Goal: Ask a question: Seek information or help from site administrators or community

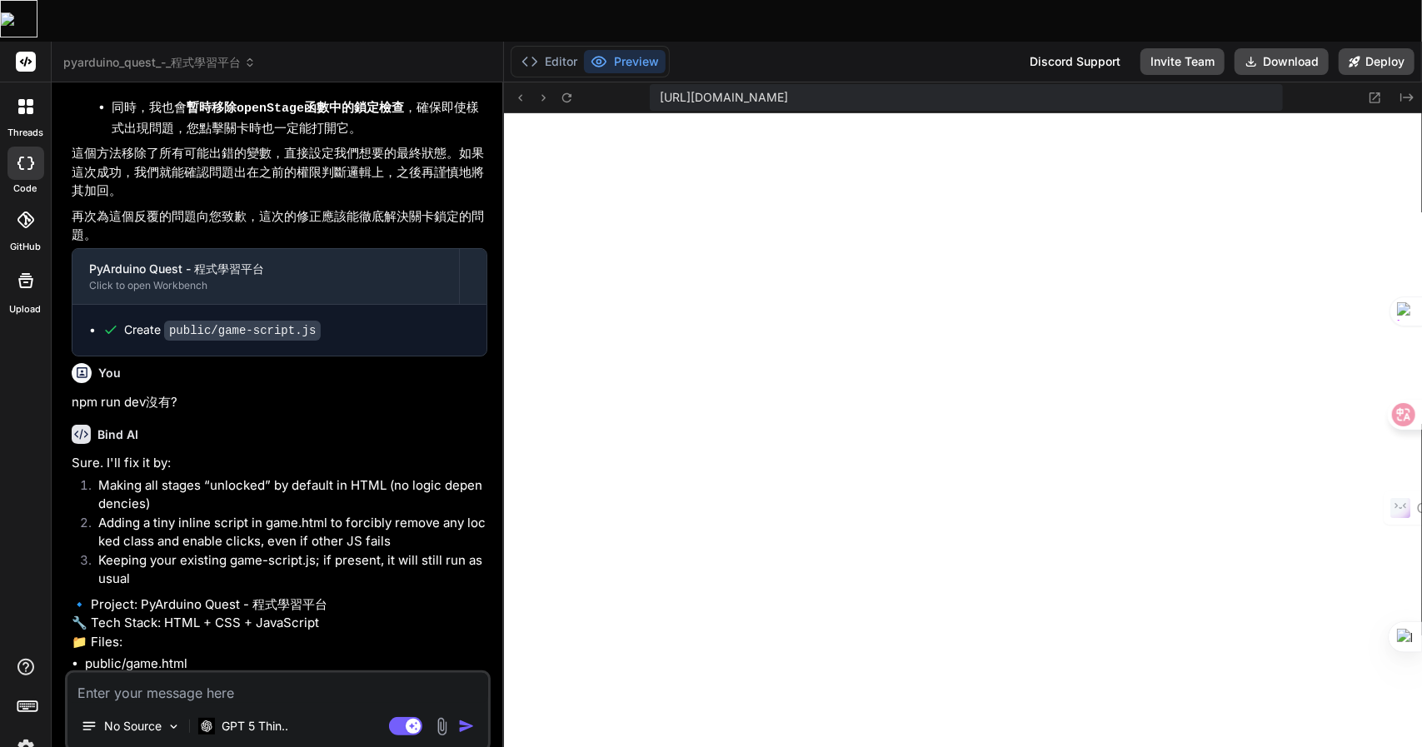
type textarea "x"
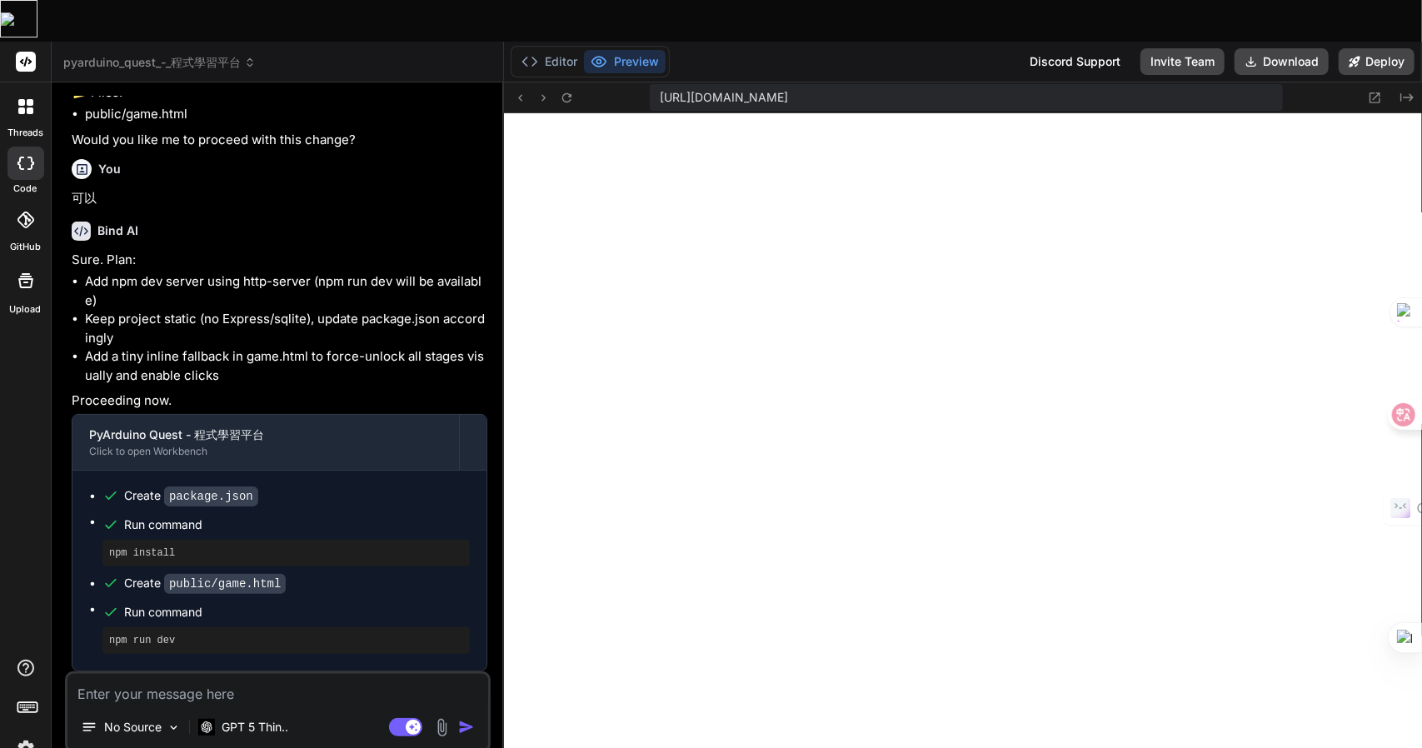
scroll to position [793, 0]
click at [162, 674] on textarea at bounding box center [277, 689] width 421 height 30
type textarea "一"
type textarea "x"
type textarea "一土"
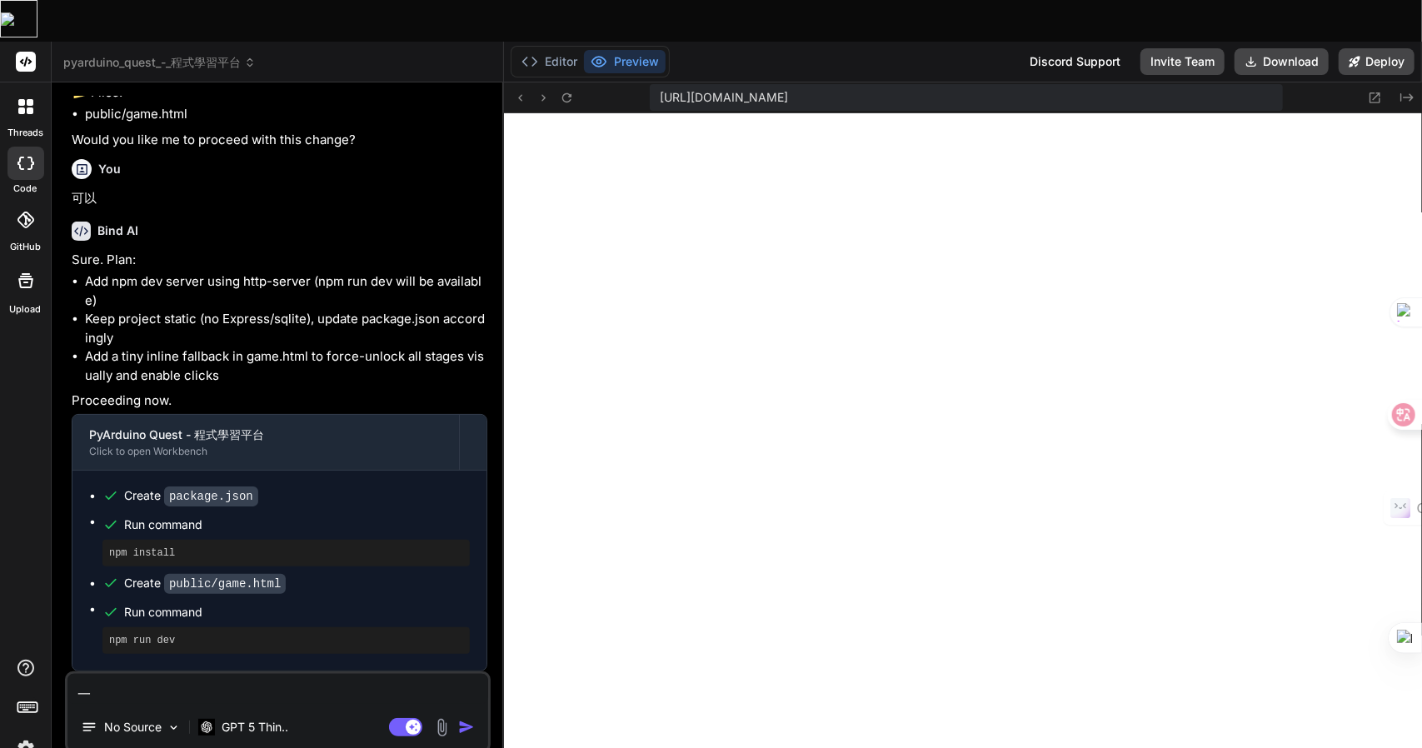
type textarea "x"
type textarea "一土月"
type textarea "x"
type textarea "一土月山"
type textarea "x"
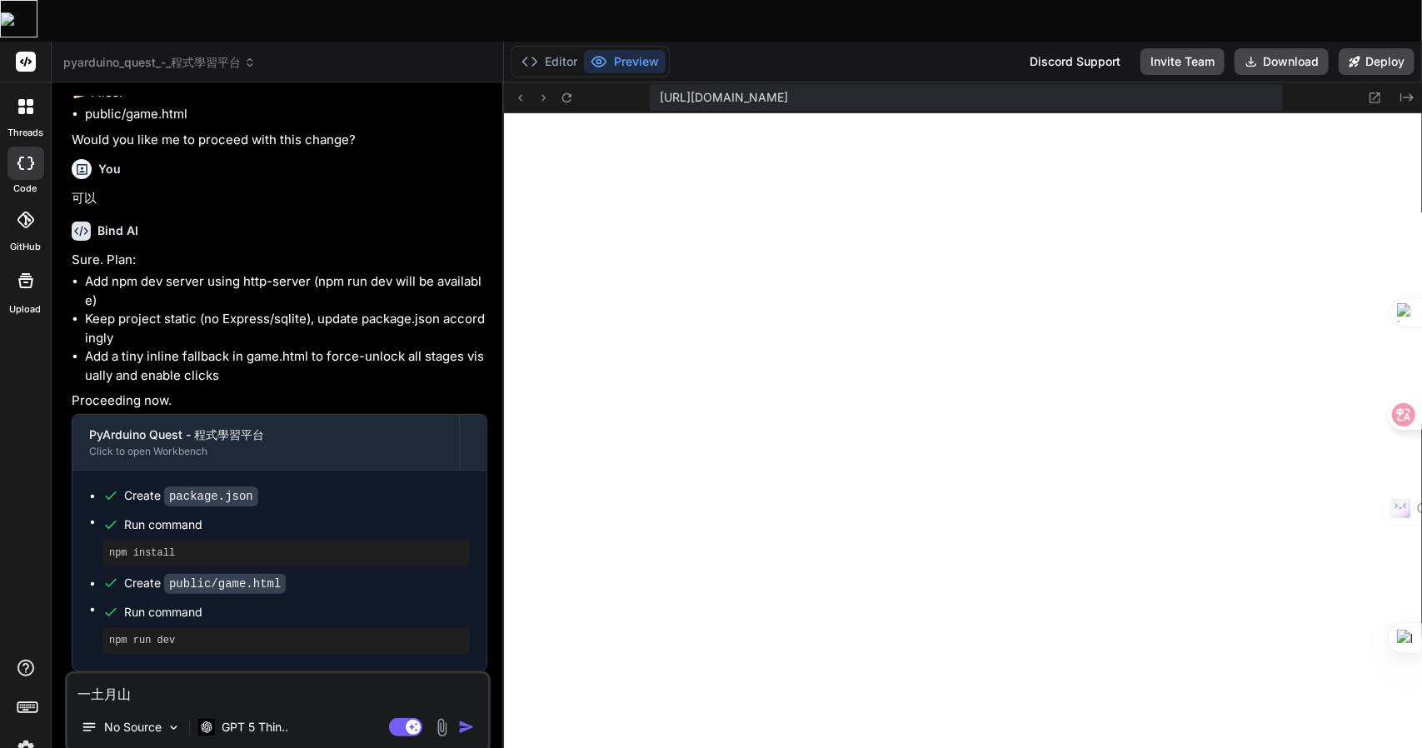
type textarea "一土月山山"
type textarea "x"
type textarea "現"
type textarea "x"
type textarea "現大"
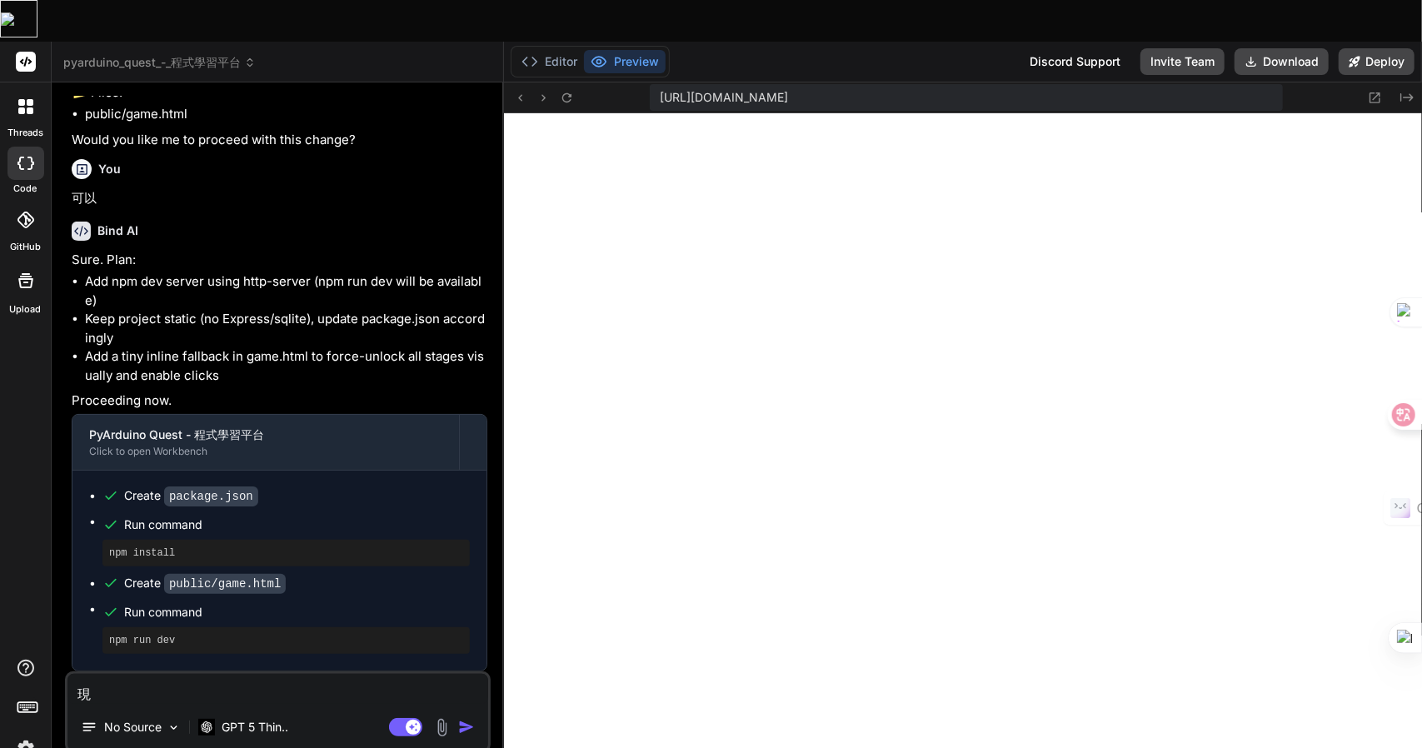
type textarea "x"
type textarea "現大中"
type textarea "x"
type textarea "現大中土"
type textarea "x"
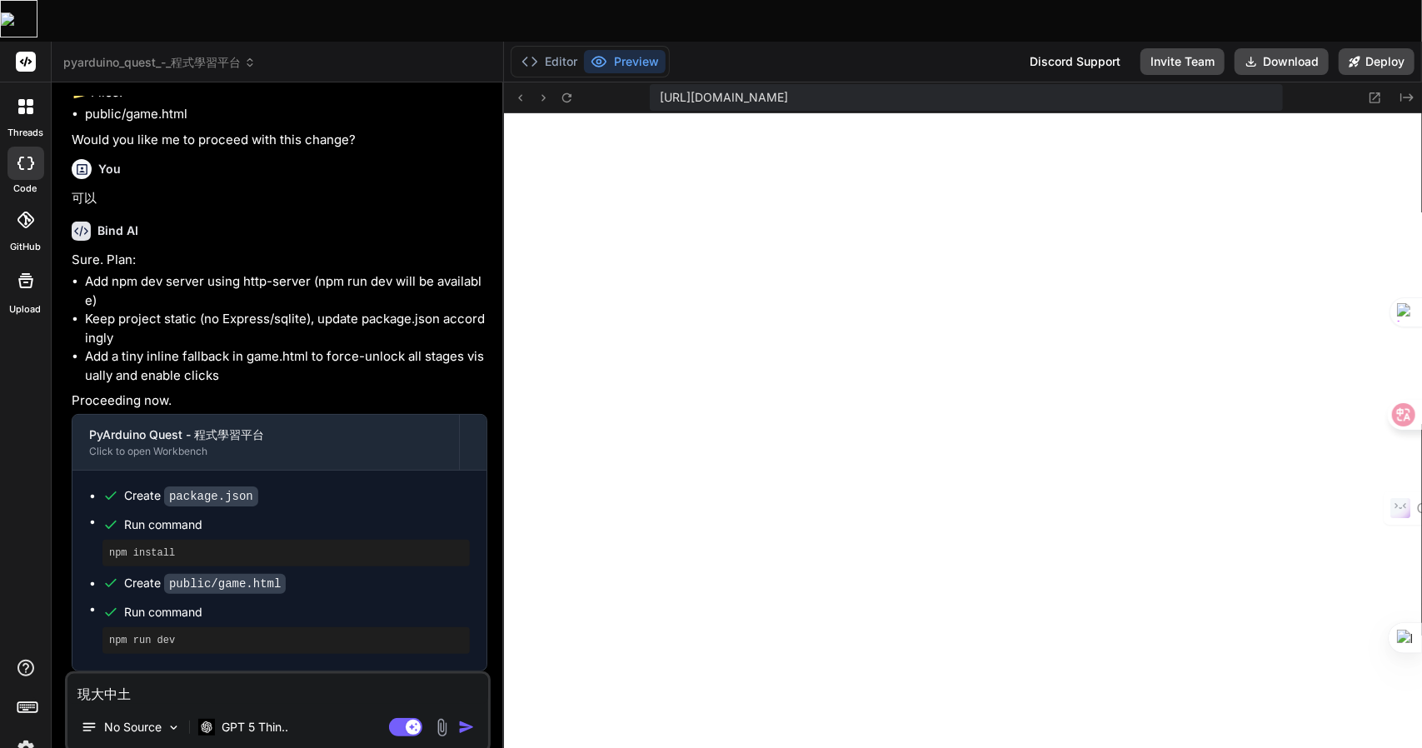
type textarea "現在"
type textarea "x"
type textarea "現在竹"
type textarea "x"
type textarea "現在竹十"
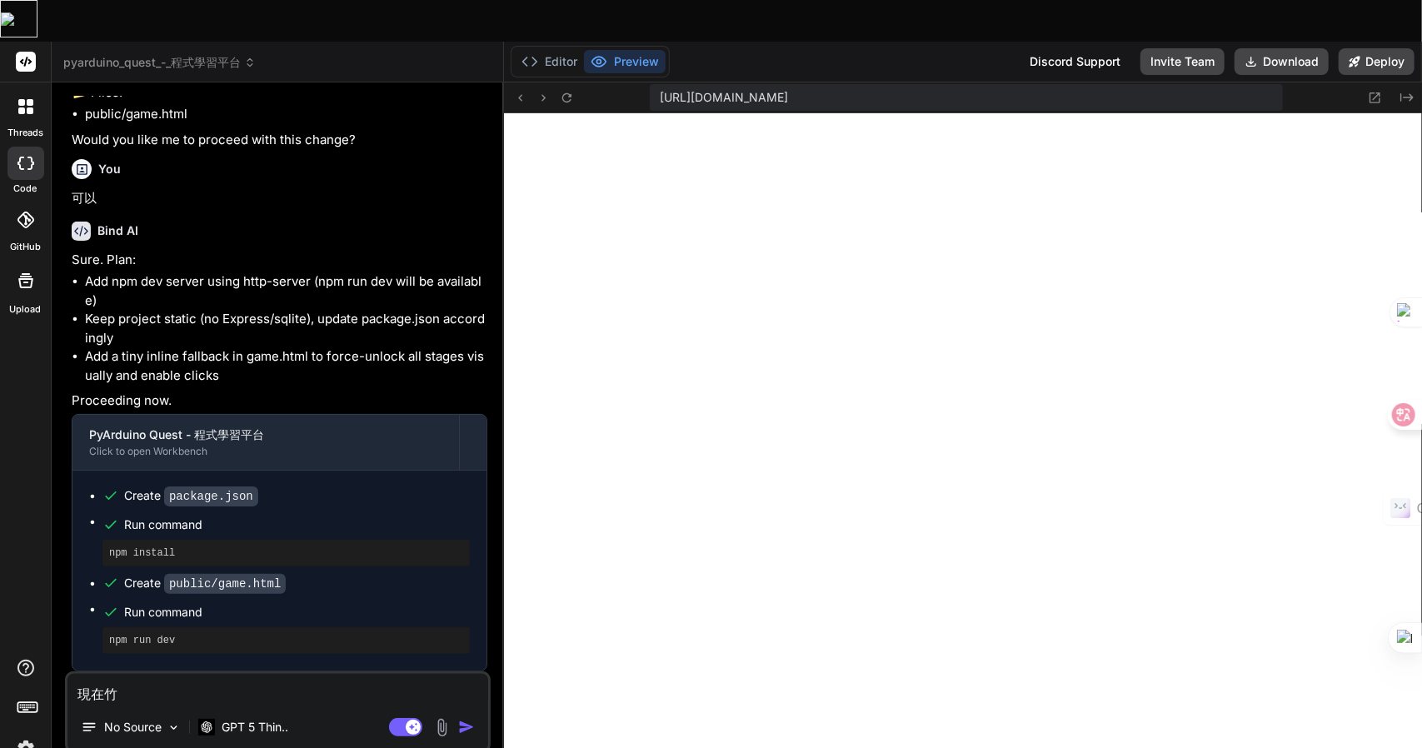
type textarea "x"
type textarea "現在竹十口"
type textarea "x"
type textarea "現在竹十口口"
type textarea "x"
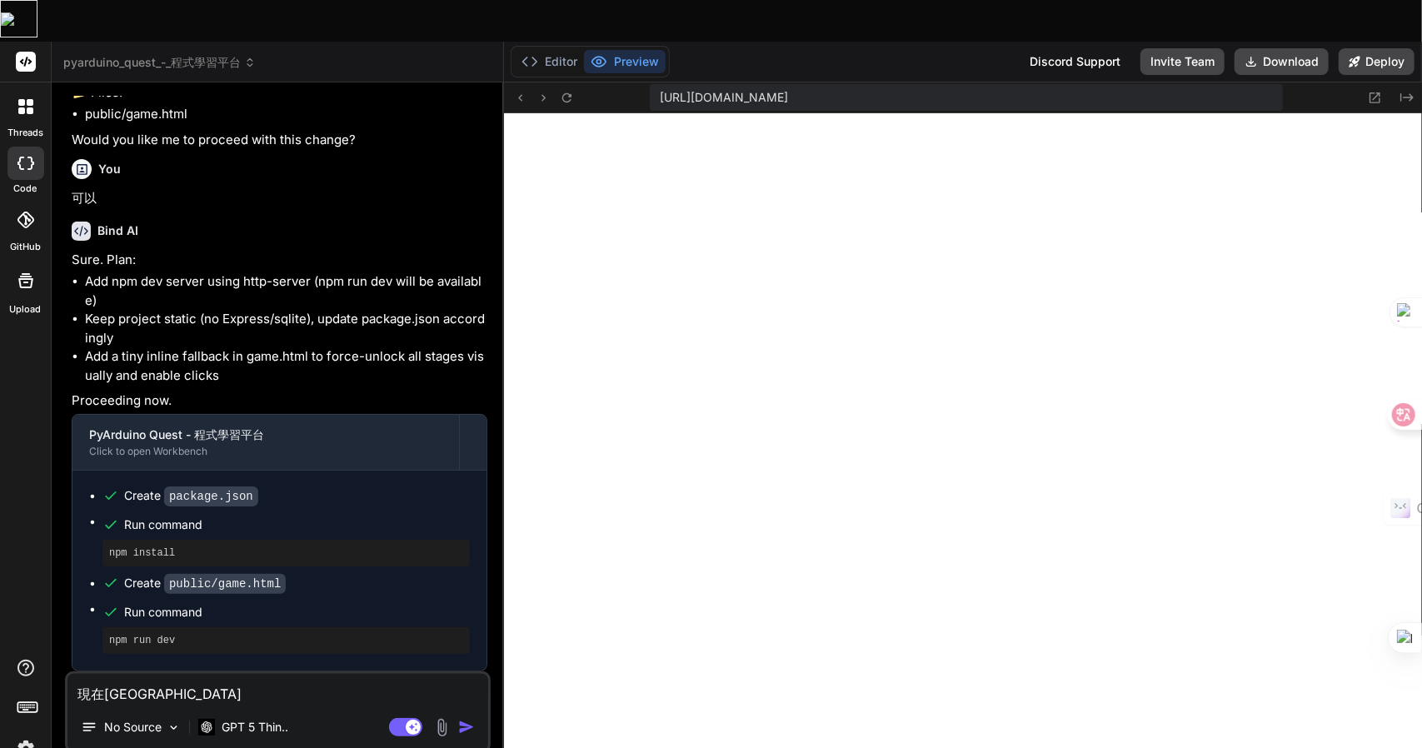
type textarea "現在管"
type textarea "x"
type textarea "現在管一"
type textarea "x"
type textarea "現在管一土"
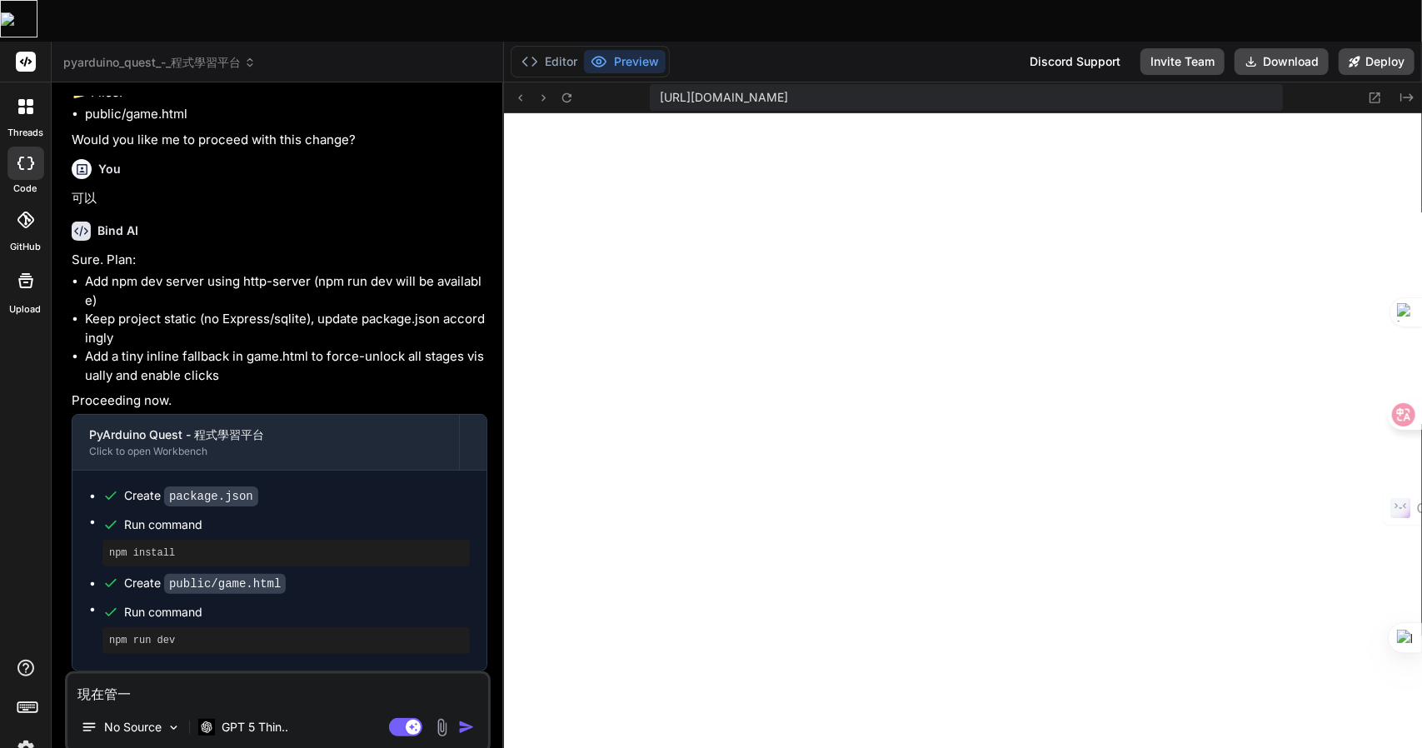
type textarea "x"
type textarea "現在管一土田"
type textarea "x"
type textarea "現在管一土田月"
type textarea "x"
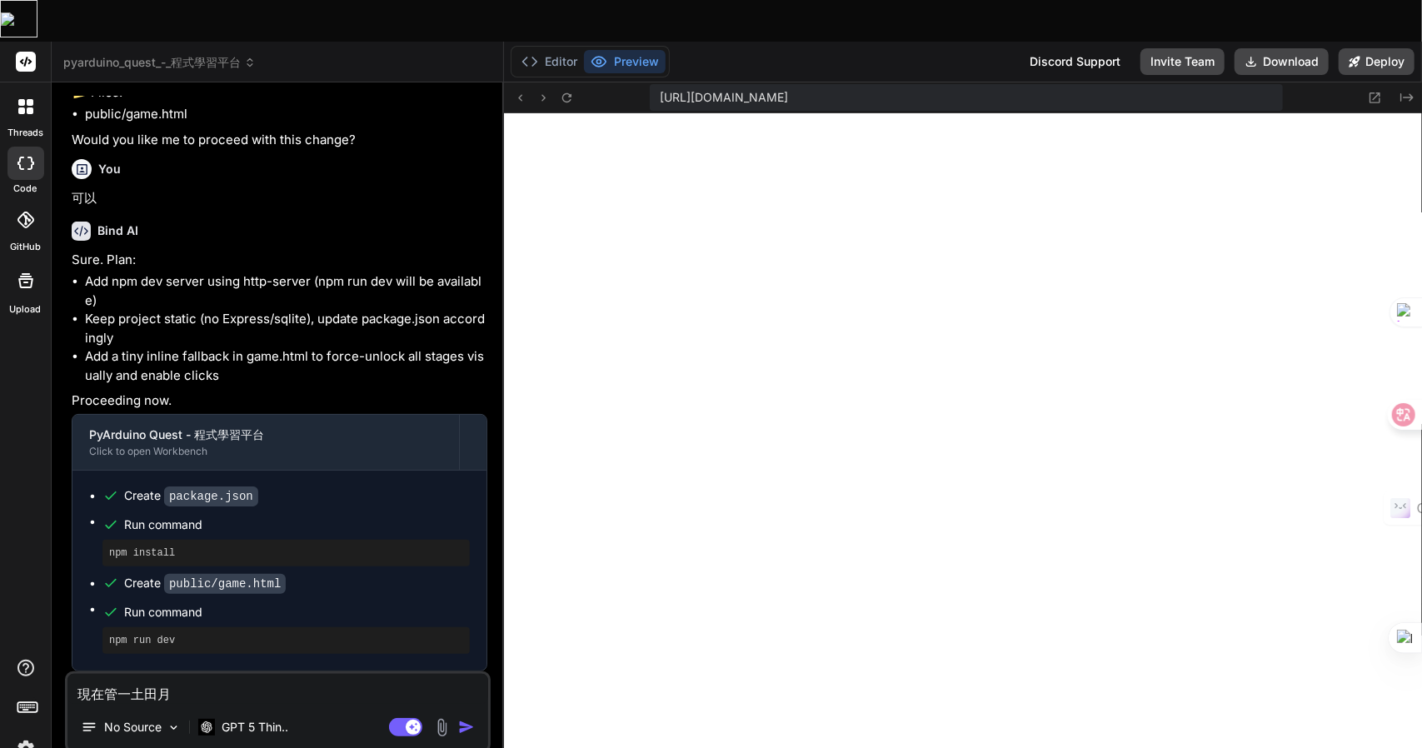
type textarea "現在管一土田月山"
type textarea "x"
type textarea "現在管"
type textarea "x"
type textarea "現在管一"
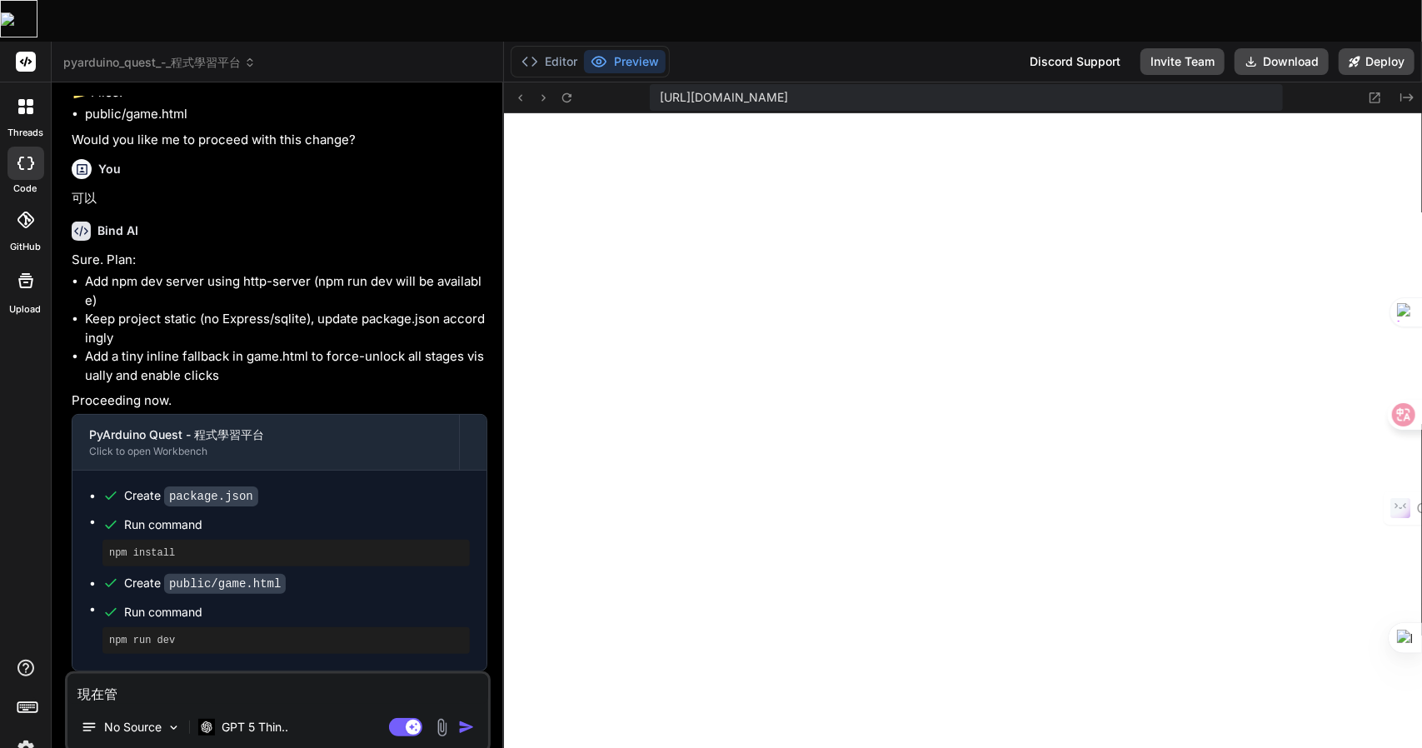
type textarea "x"
type textarea "現在管一土"
type textarea "x"
type textarea "現在管一土田"
type textarea "x"
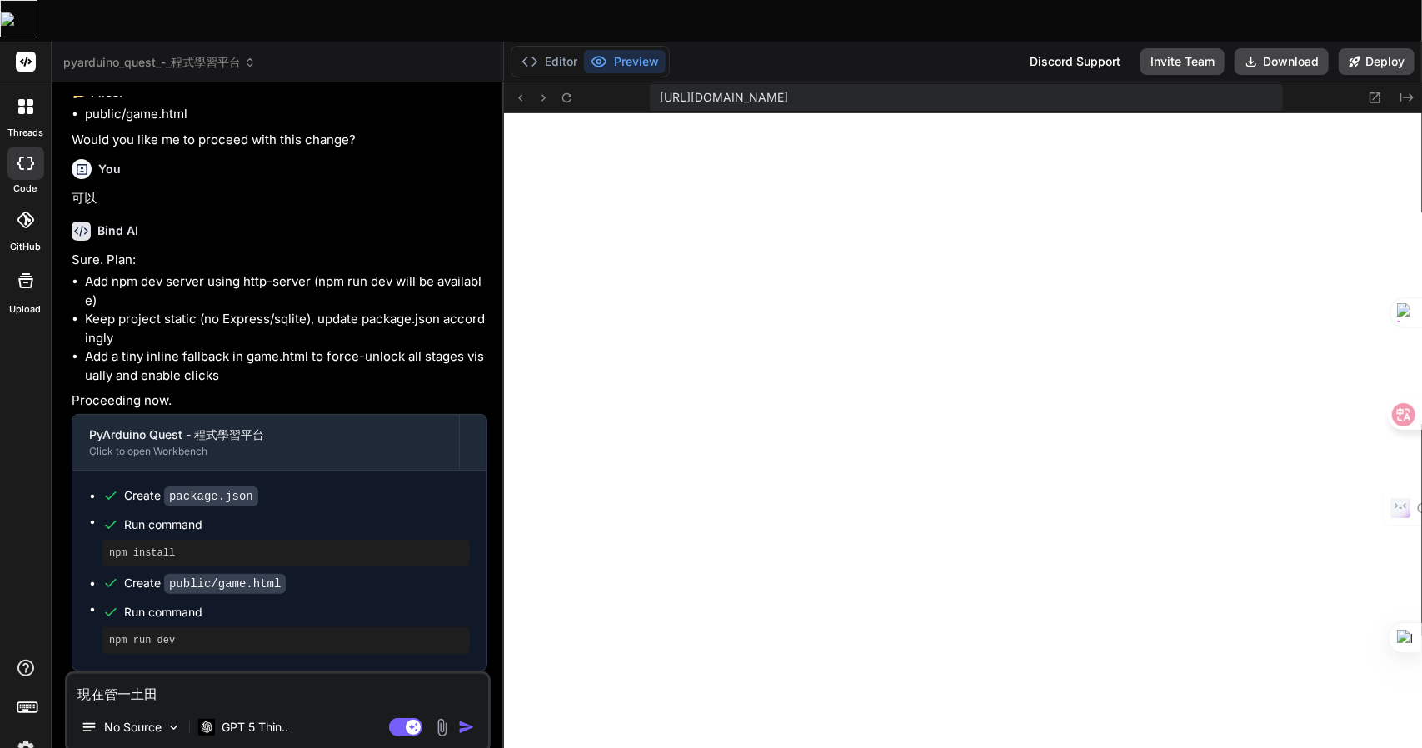
type textarea "現在管一土田土"
type textarea "x"
type textarea "現在管理"
type textarea "x"
type textarea "現在管理口"
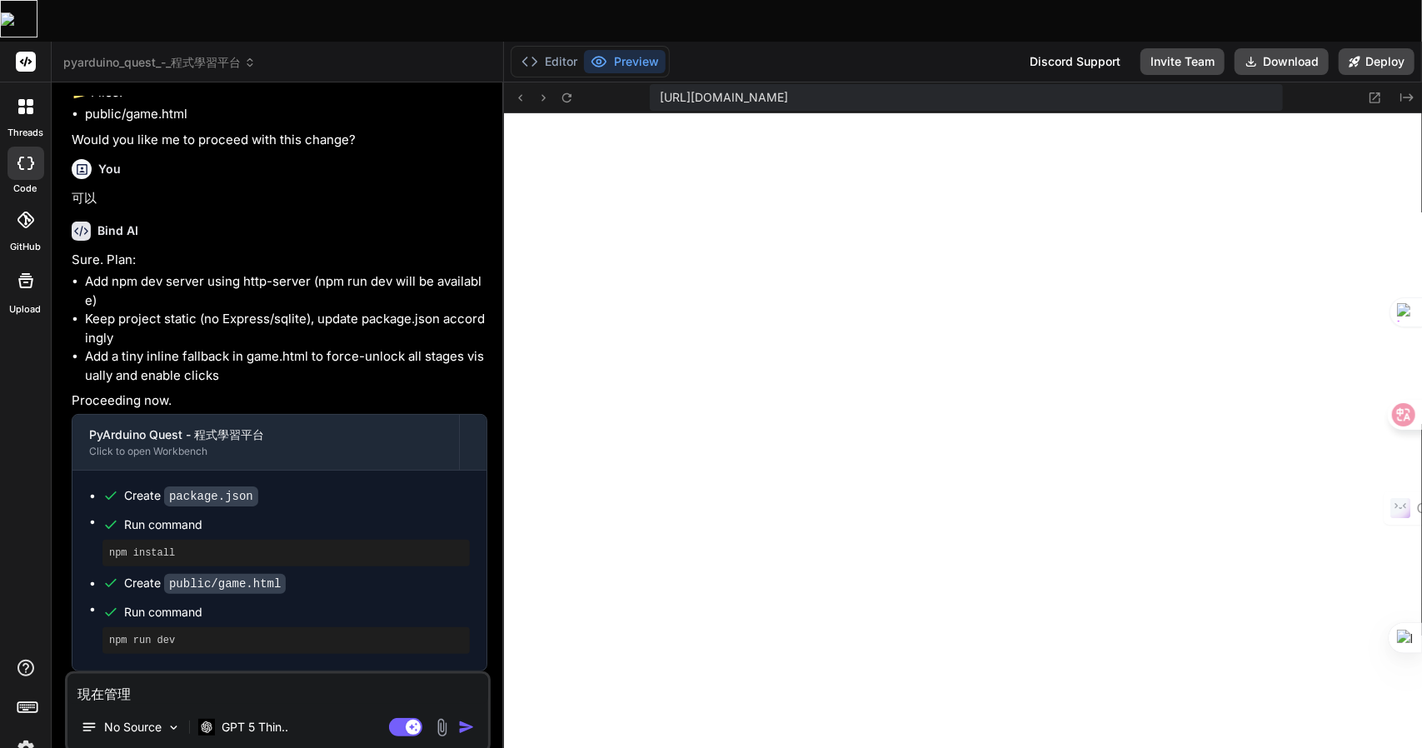
type textarea "x"
type textarea "現在管理口月"
type textarea "x"
type textarea "現在管理口月山"
type textarea "x"
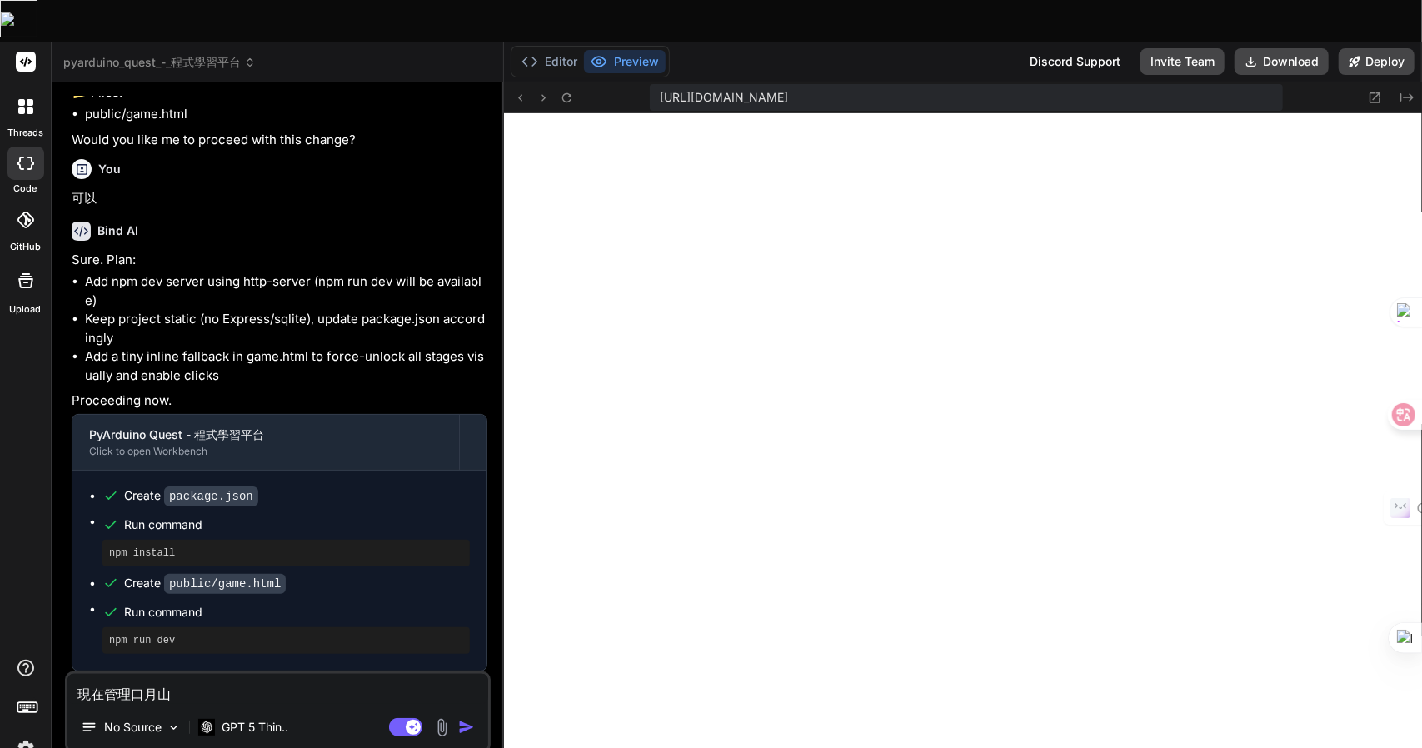
type textarea "現在管理口月山金"
type textarea "x"
type textarea "現在管理員"
type textarea "x"
type textarea "現在管理員弓"
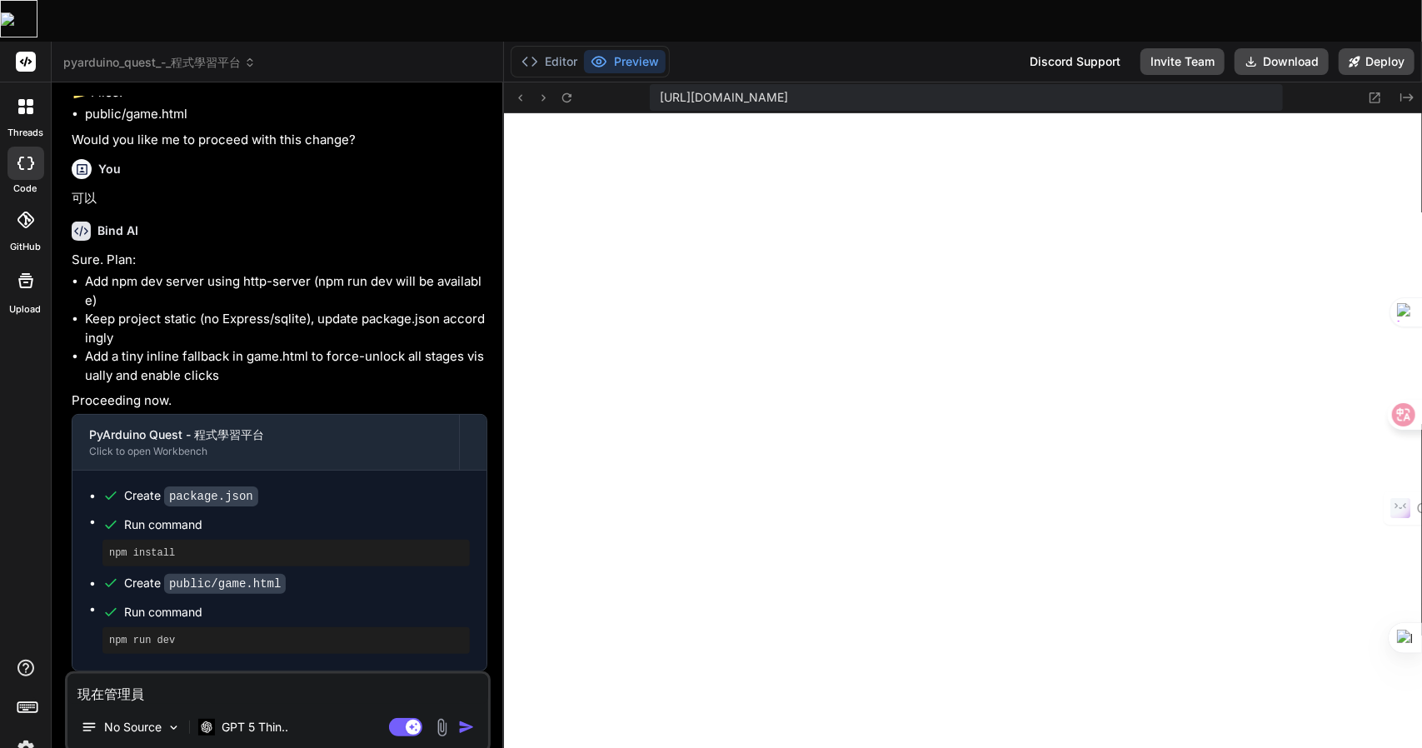
type textarea "x"
type textarea "現在管理員弓竹"
type textarea "x"
type textarea "現在管理員弓竹水"
type textarea "x"
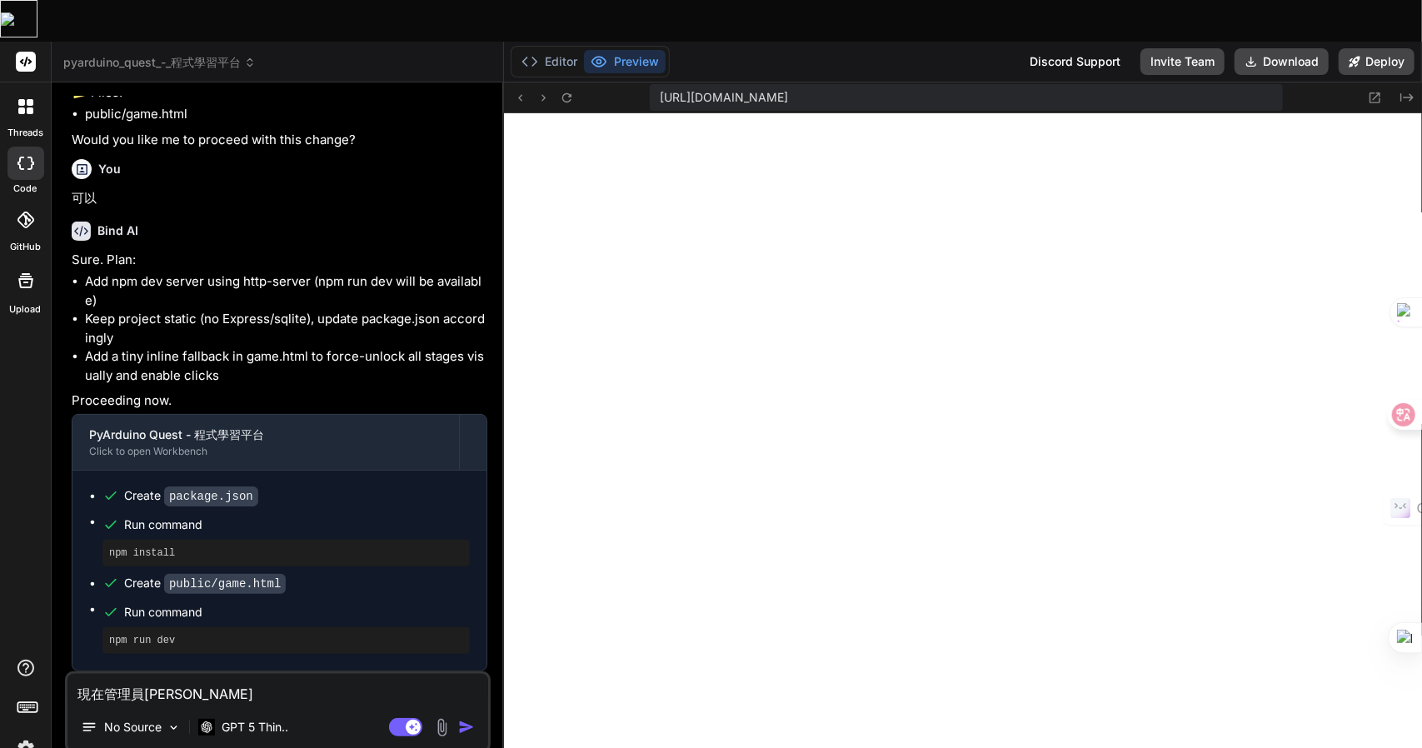
type textarea "現在管理員及"
type textarea "x"
type textarea "現在管理員及月"
type textarea "x"
type textarea "現在管理員及月手"
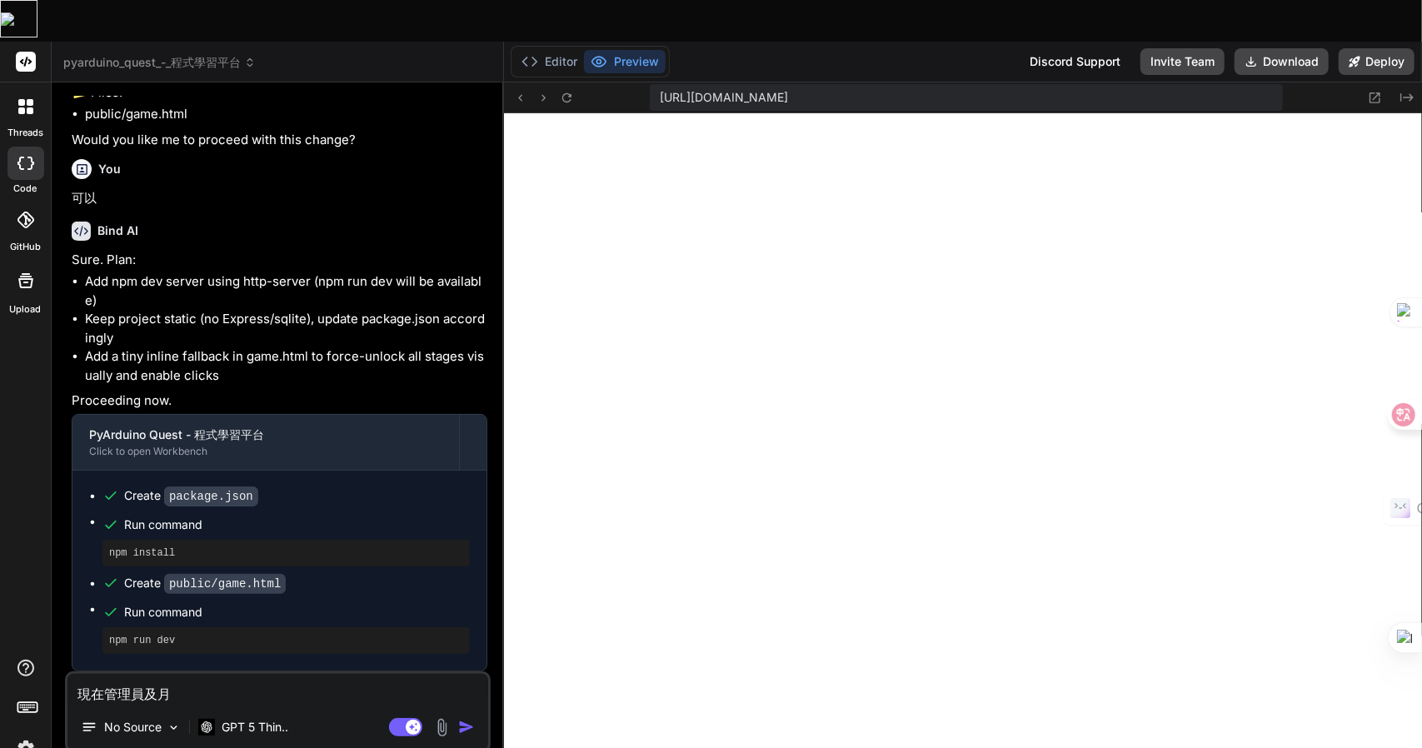
type textarea "x"
type textarea "現在管理員及用"
type textarea "x"
type textarea "現在管理員及用竹"
type textarea "x"
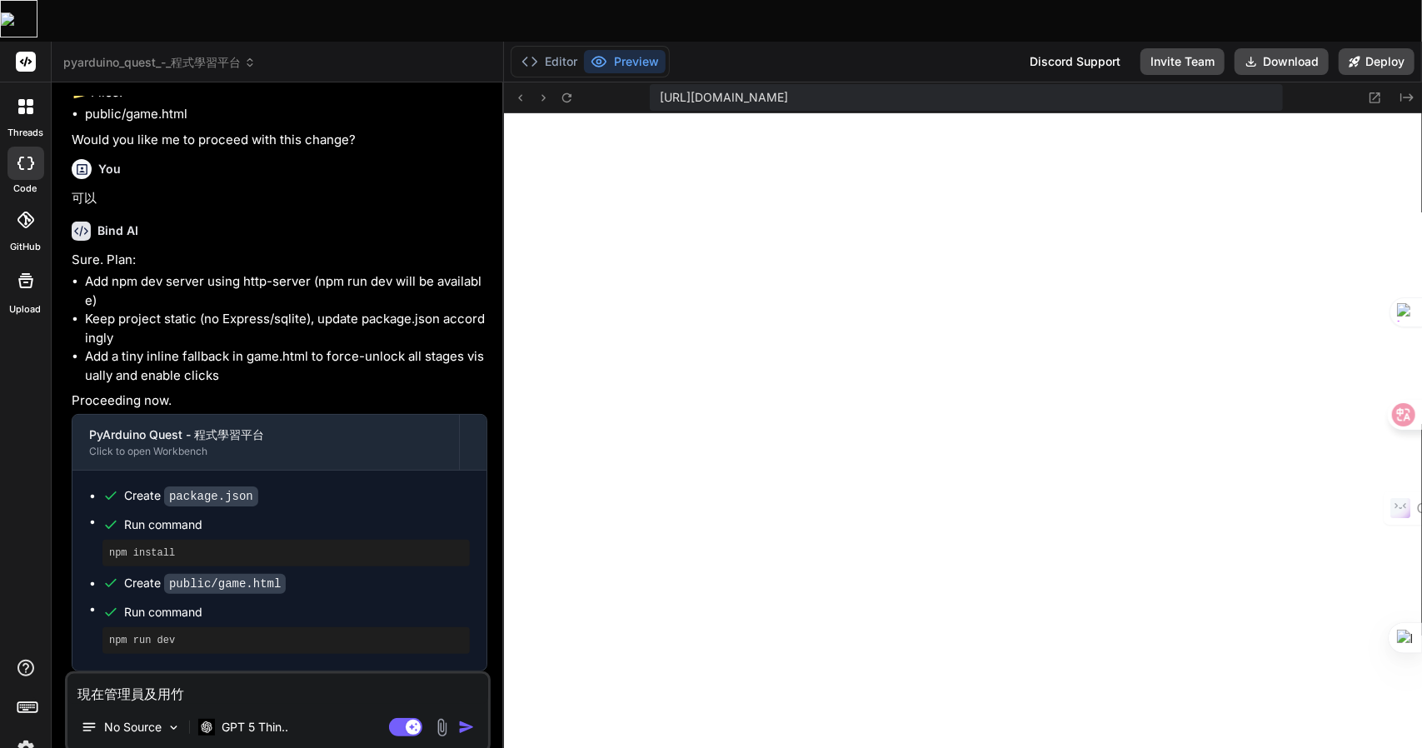
type textarea "現在管理員及用竹尸"
type textarea "x"
type textarea "現在管理員及用戶"
type textarea "x"
type textarea "現在管理員及廿用戶"
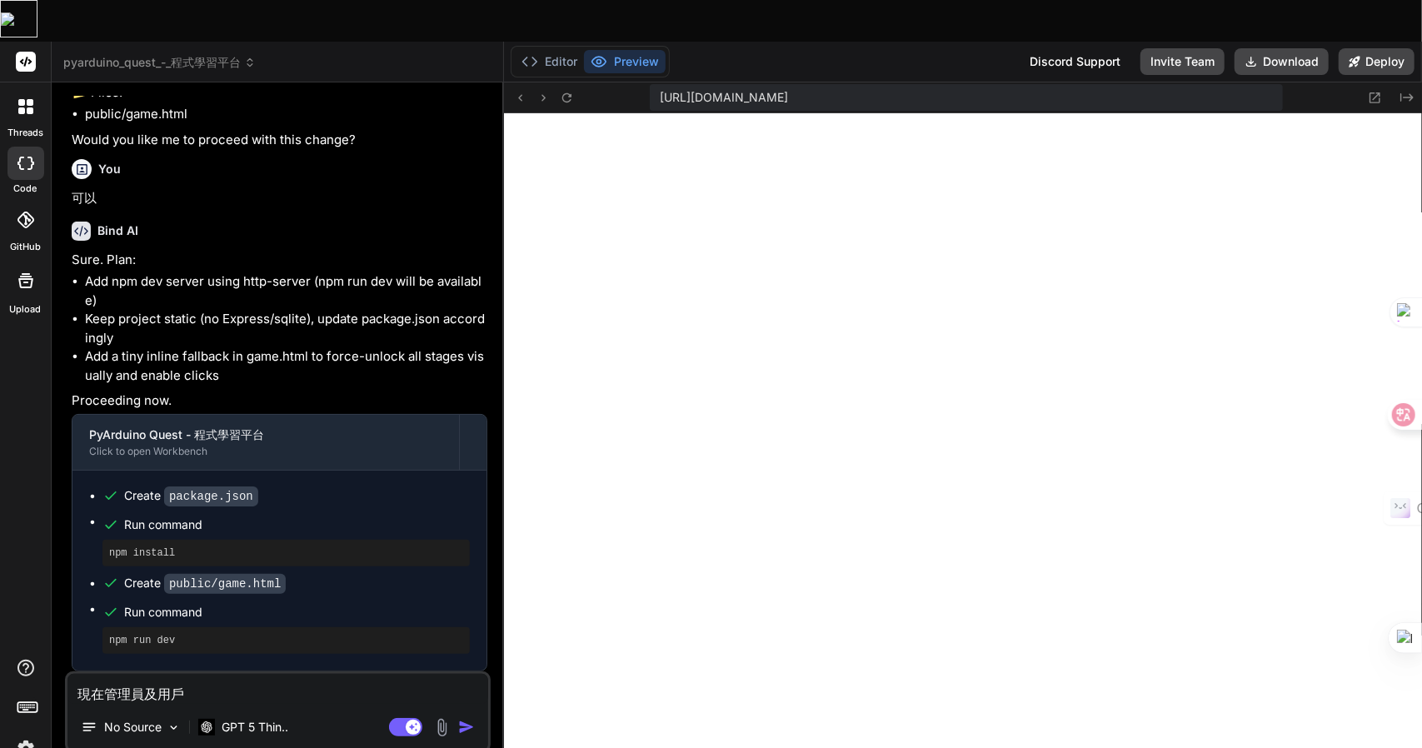
type textarea "x"
type textarea "現在管理員及廿金用戶"
type textarea "x"
type textarea "現在管理員及廿金日用戶"
type textarea "x"
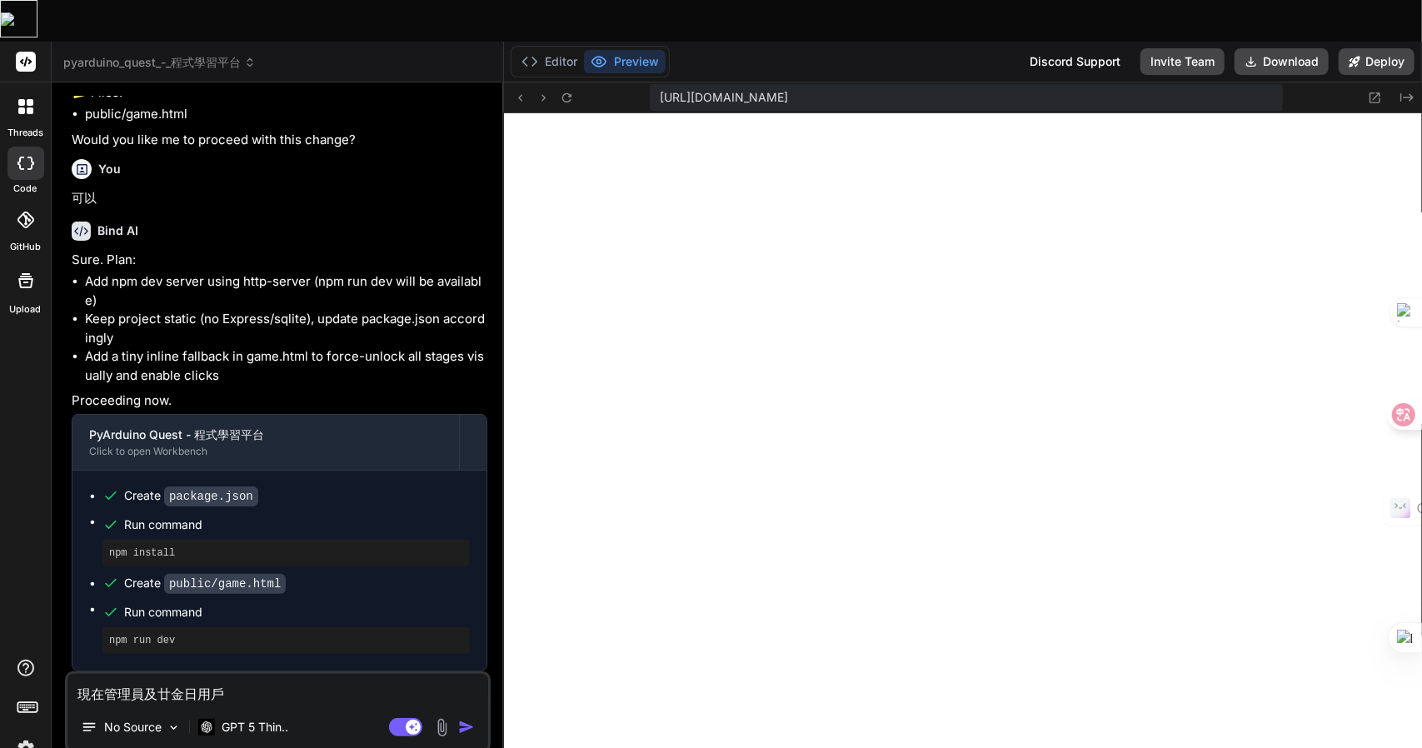
type textarea "現在管理員及普用戶"
type textarea "x"
type textarea "現在管理員及普卜用戶"
type textarea "x"
type textarea "現在管理員及普卜弓用戶"
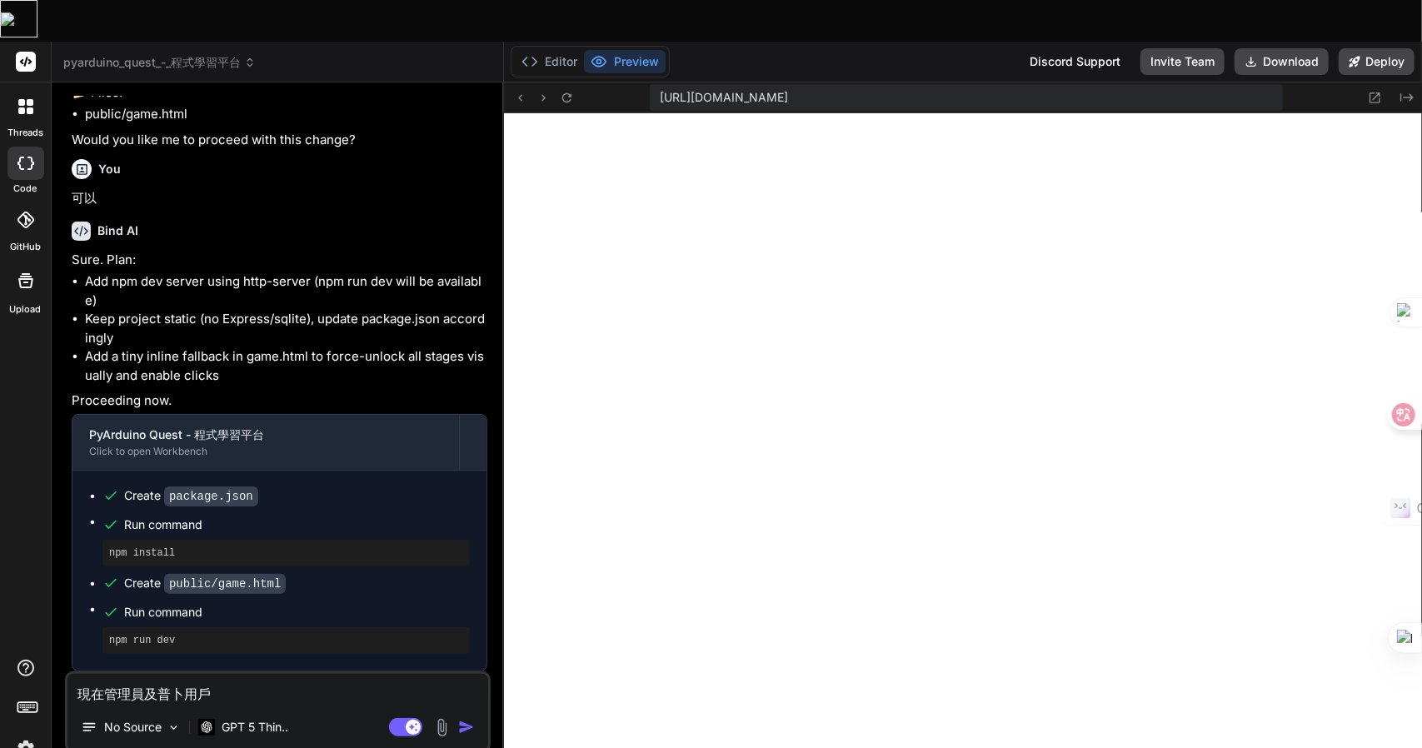
type textarea "x"
type textarea "現在管理員及普卜弓戈用戶"
type textarea "x"
type textarea "現在管理員及普卜弓戈弓用戶"
type textarea "x"
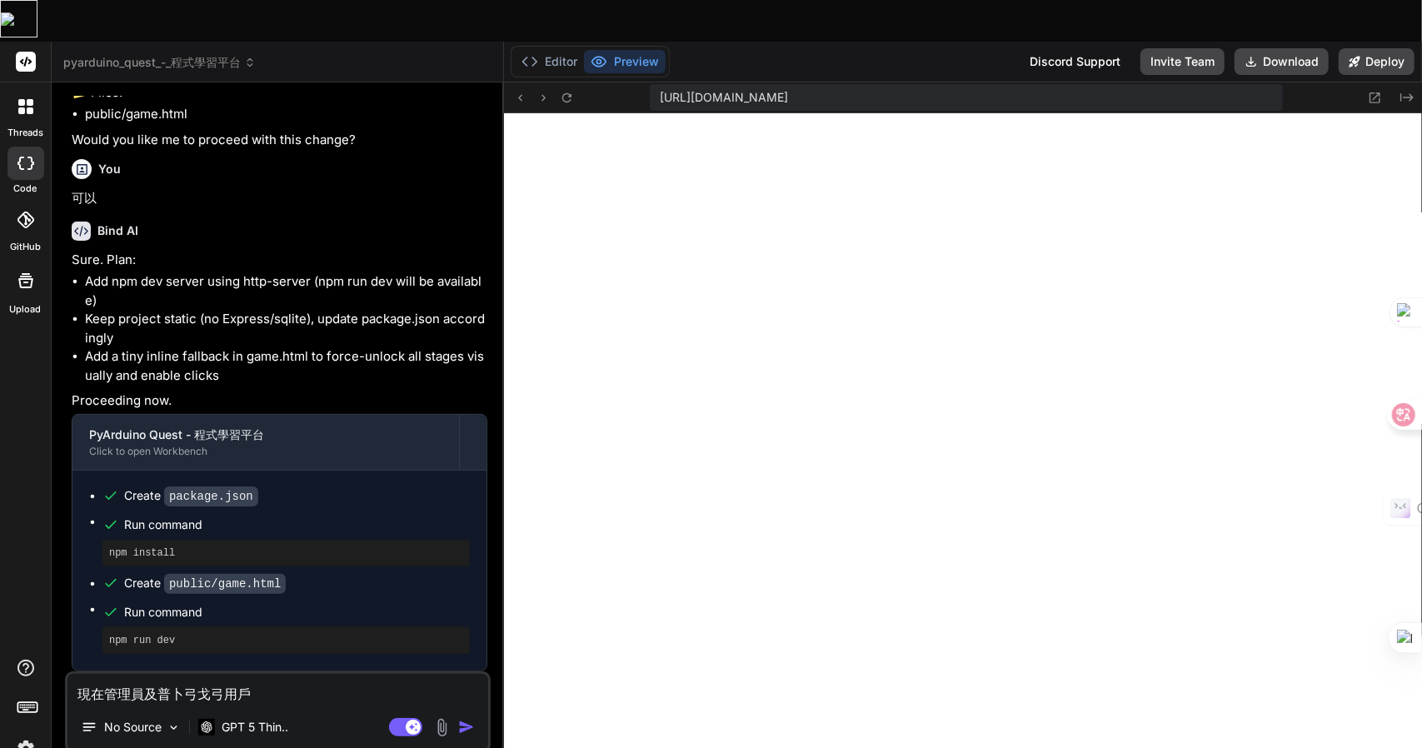
type textarea "現在管理員及普卜弓戈弓月用戶"
type textarea "x"
type textarea "現在管理員及普用戶"
type textarea "x"
type textarea "現在管理員及普卜用戶"
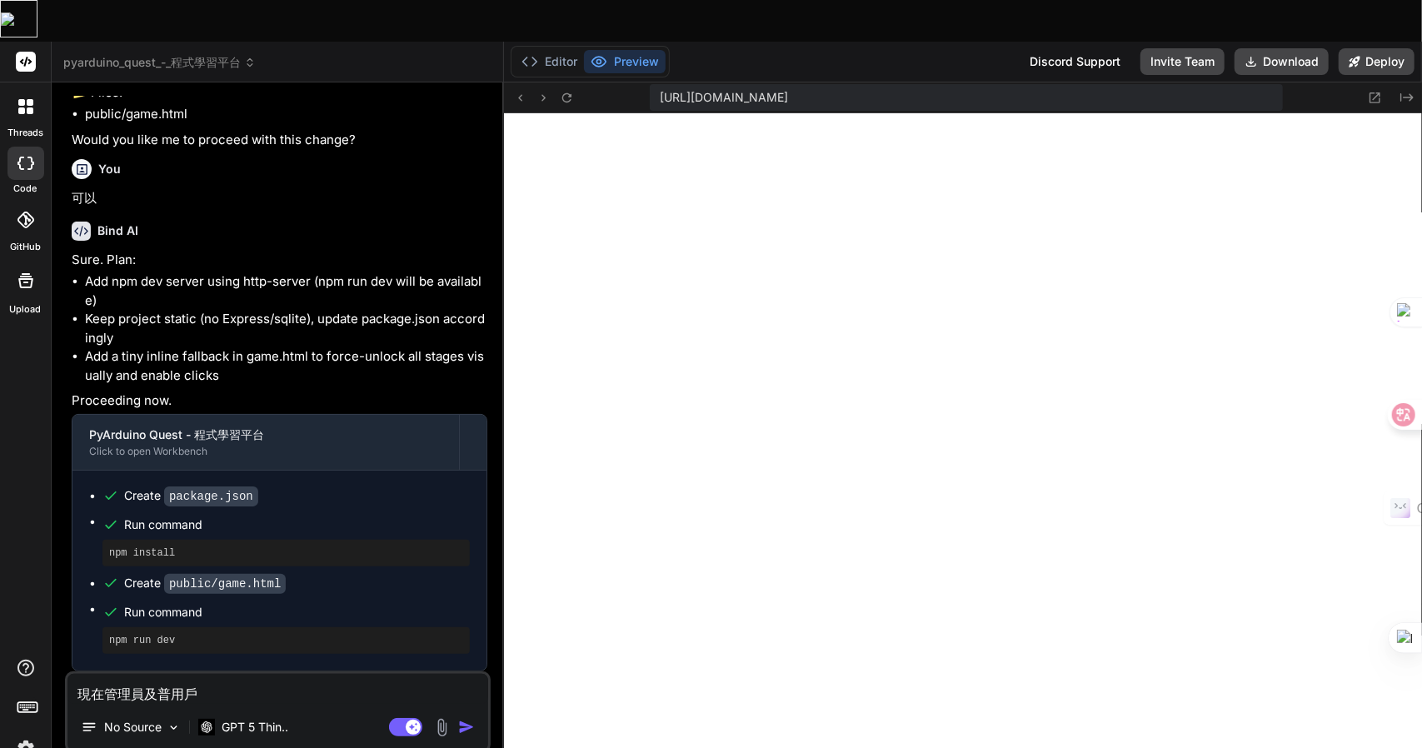
type textarea "x"
type textarea "現在管理員及普卜弓用戶"
type textarea "x"
type textarea "現在管理員及普卜弓戈用戶"
type textarea "x"
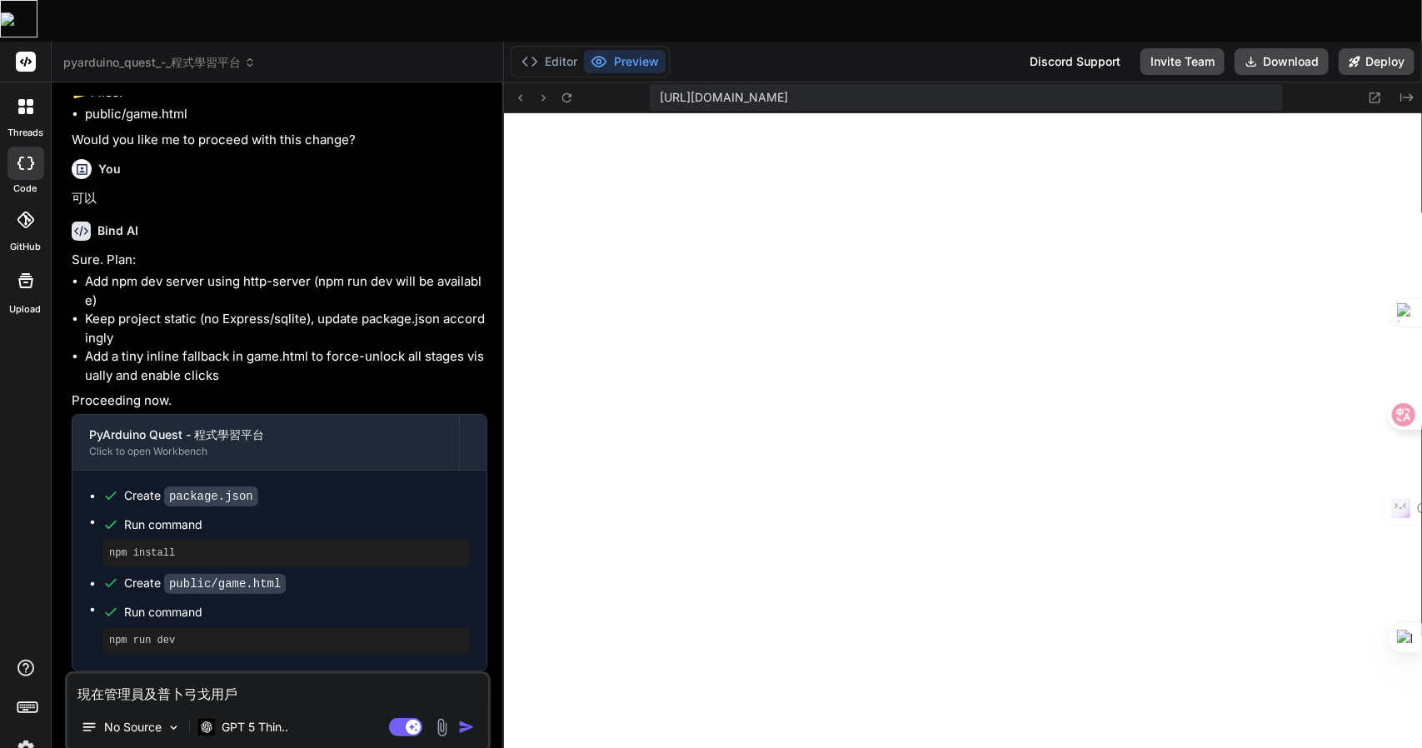
type textarea "現在管理員及普卜弓戈月用戶"
type textarea "x"
type textarea "現在管理員及普通用戶"
type textarea "x"
type textarea "現在管理員及普通用戶一"
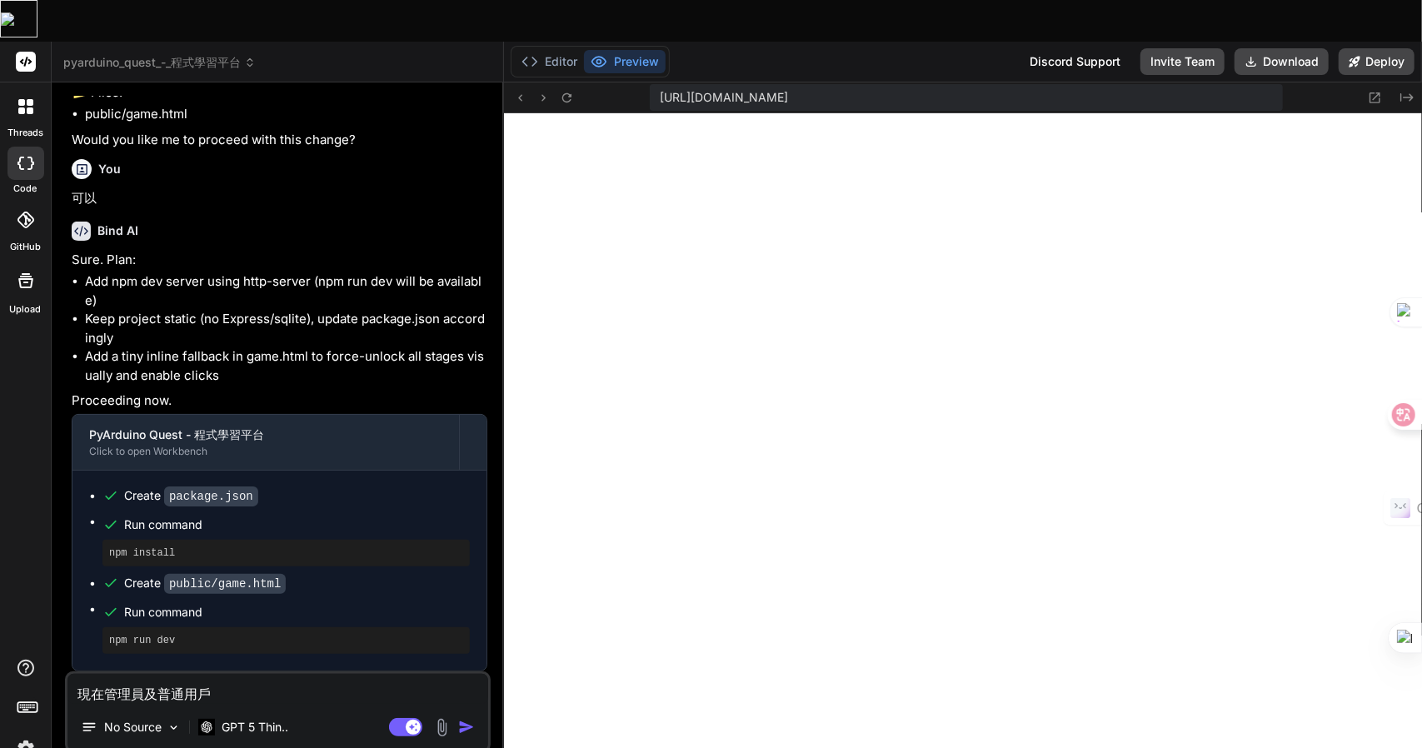
type textarea "x"
type textarea "現在管理員及普通用戶一弓"
type textarea "x"
type textarea "現在管理員及普通用戶一弓口"
type textarea "x"
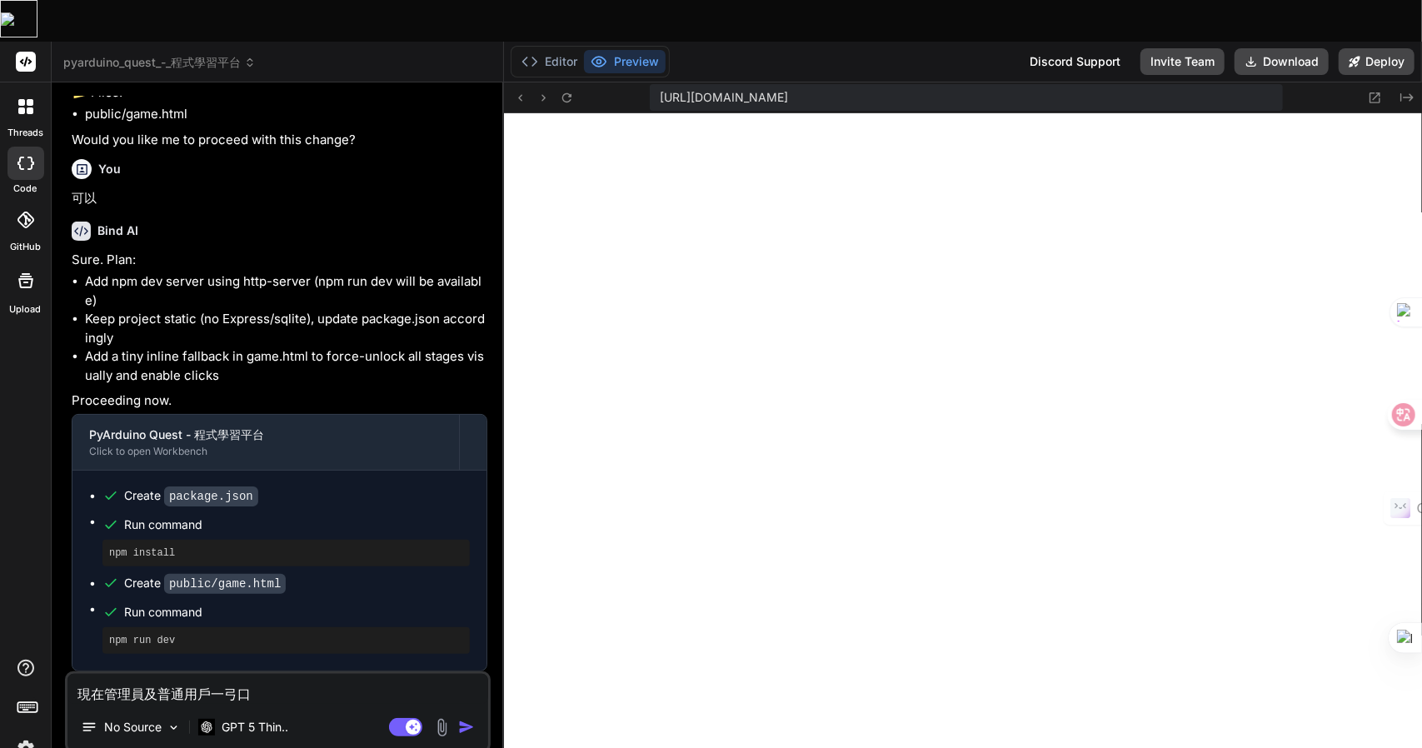
type textarea "現在管理員及普通用戶可"
type textarea "x"
type textarea "現在管理員及普通用戶可女"
type textarea "x"
type textarea "現在管理員及普通用戶可女戈"
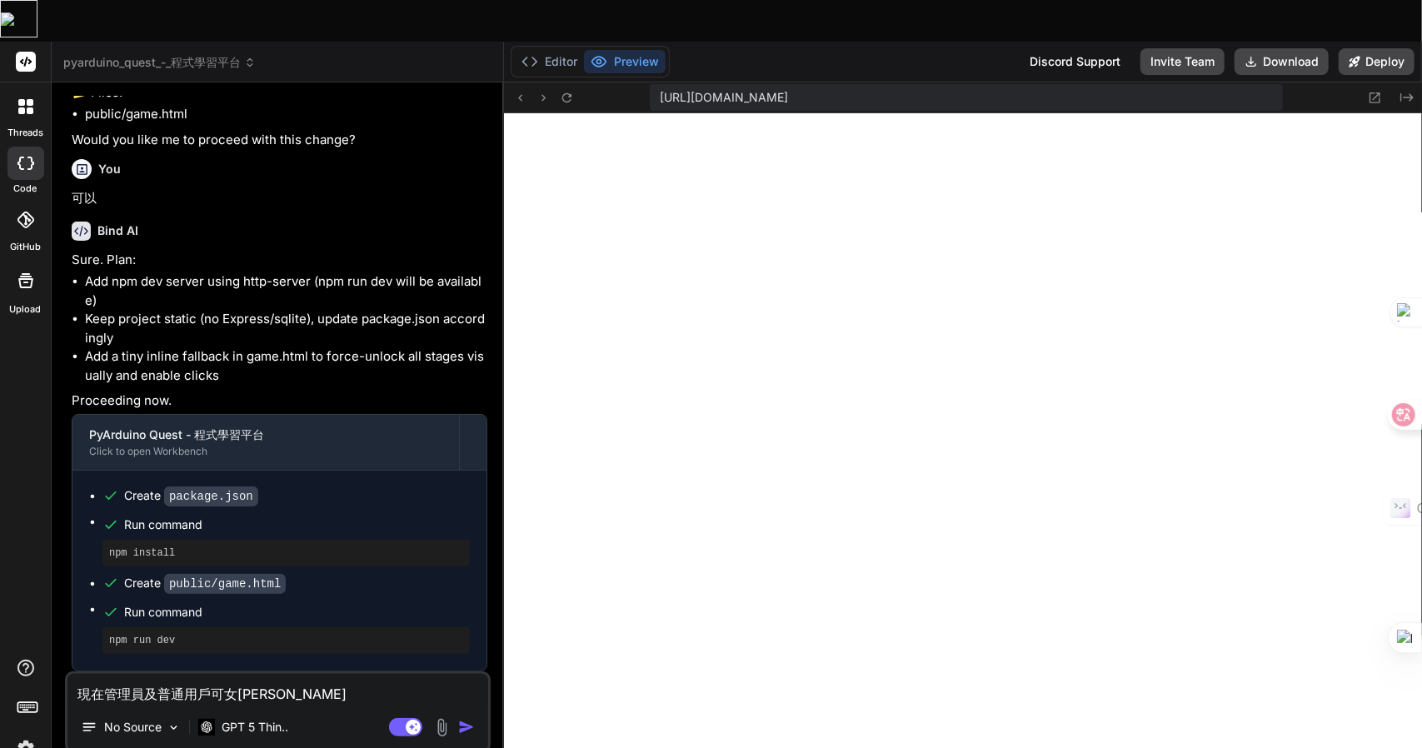
type textarea "x"
type textarea "現在管理員及普通用戶可女戈人"
type textarea "x"
type textarea "現在管理員及普通用戶可以"
type textarea "x"
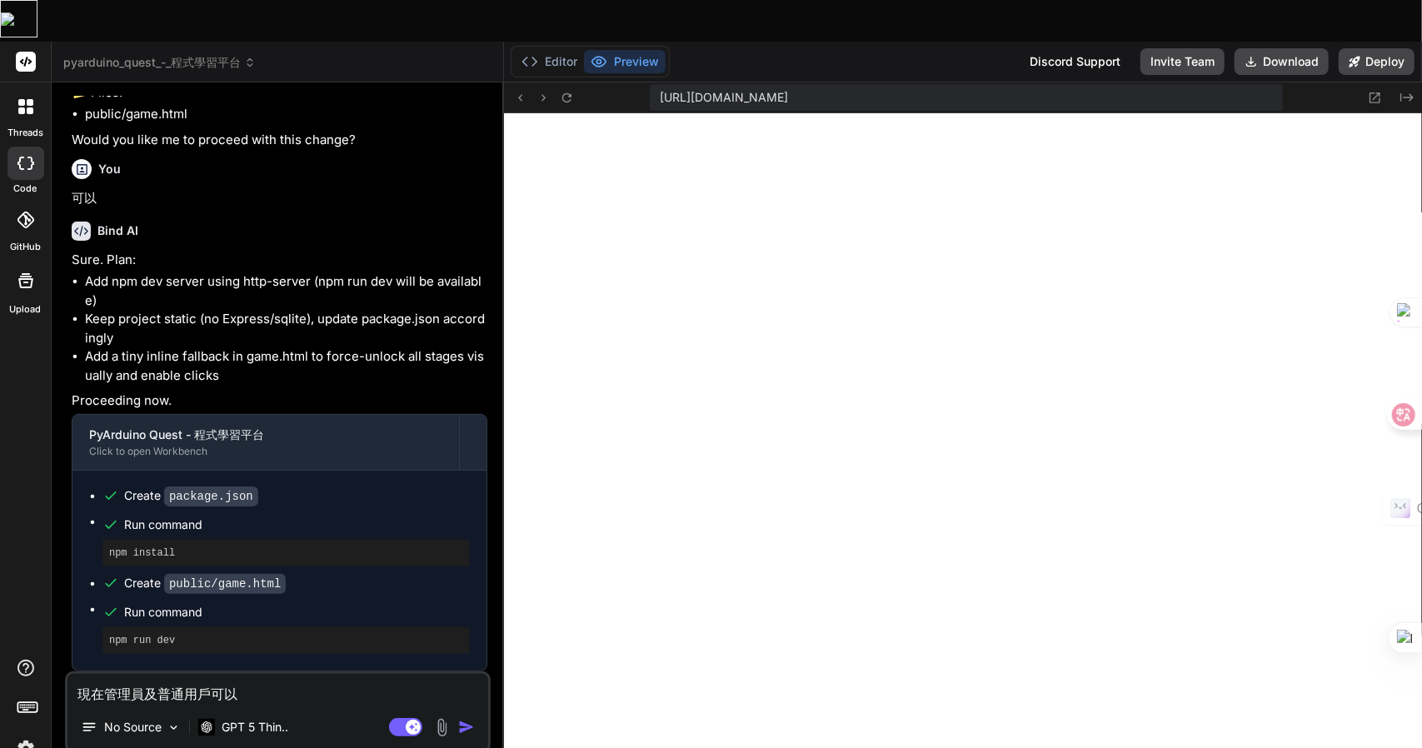
type textarea "現在管理員及普通用戶可以一"
type textarea "x"
type textarea "現在管理員及普通用戶可以一土"
type textarea "x"
type textarea "現在管理員及普通用戶可以一土一"
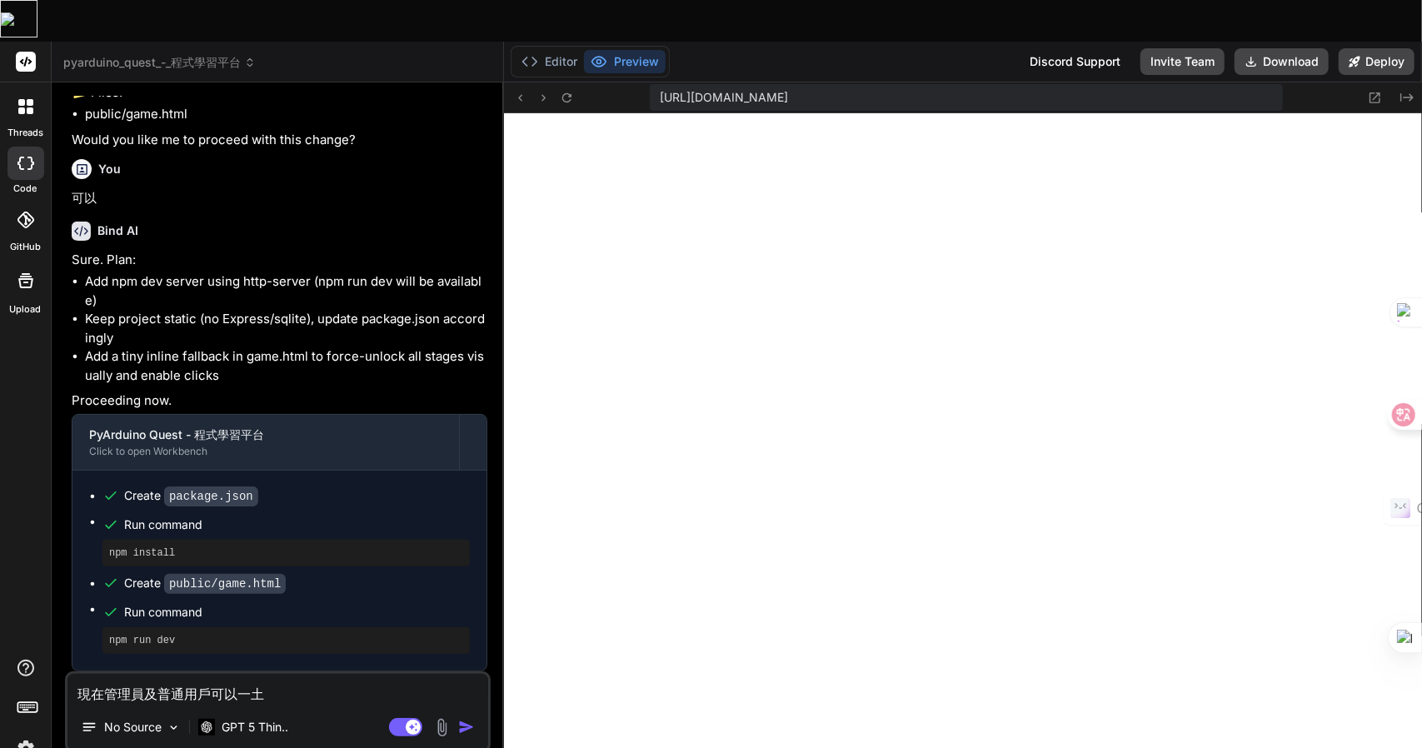
type textarea "x"
type textarea "現在管理員及普通用戶可以一土一一"
type textarea "x"
type textarea "現在管理員及普通用戶可以一土一一山"
type textarea "x"
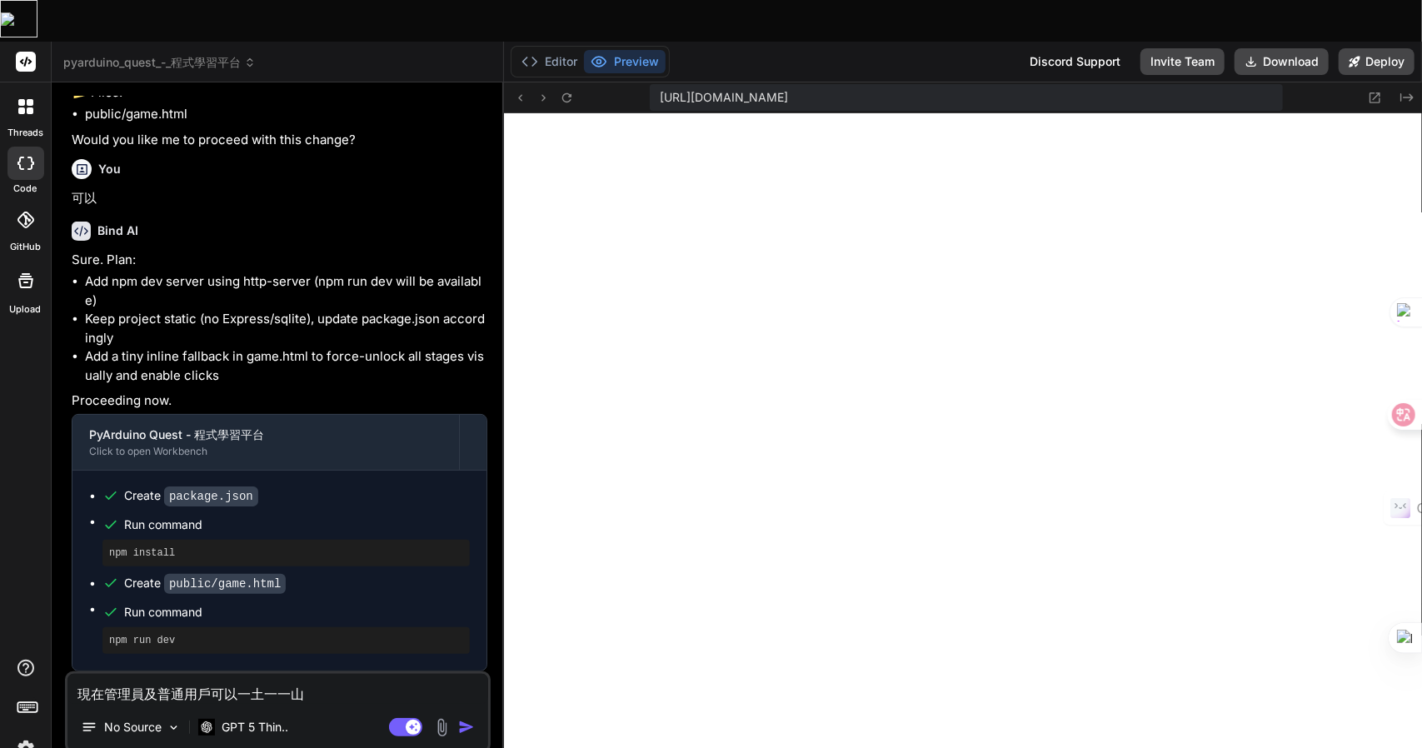
type textarea "現在管理員及普通用戶可以玩"
type textarea "x"
type textarea "現在管理員及普通用戶可以玩人"
type textarea "x"
type textarea "現在管理員及普通用戶可以玩人一"
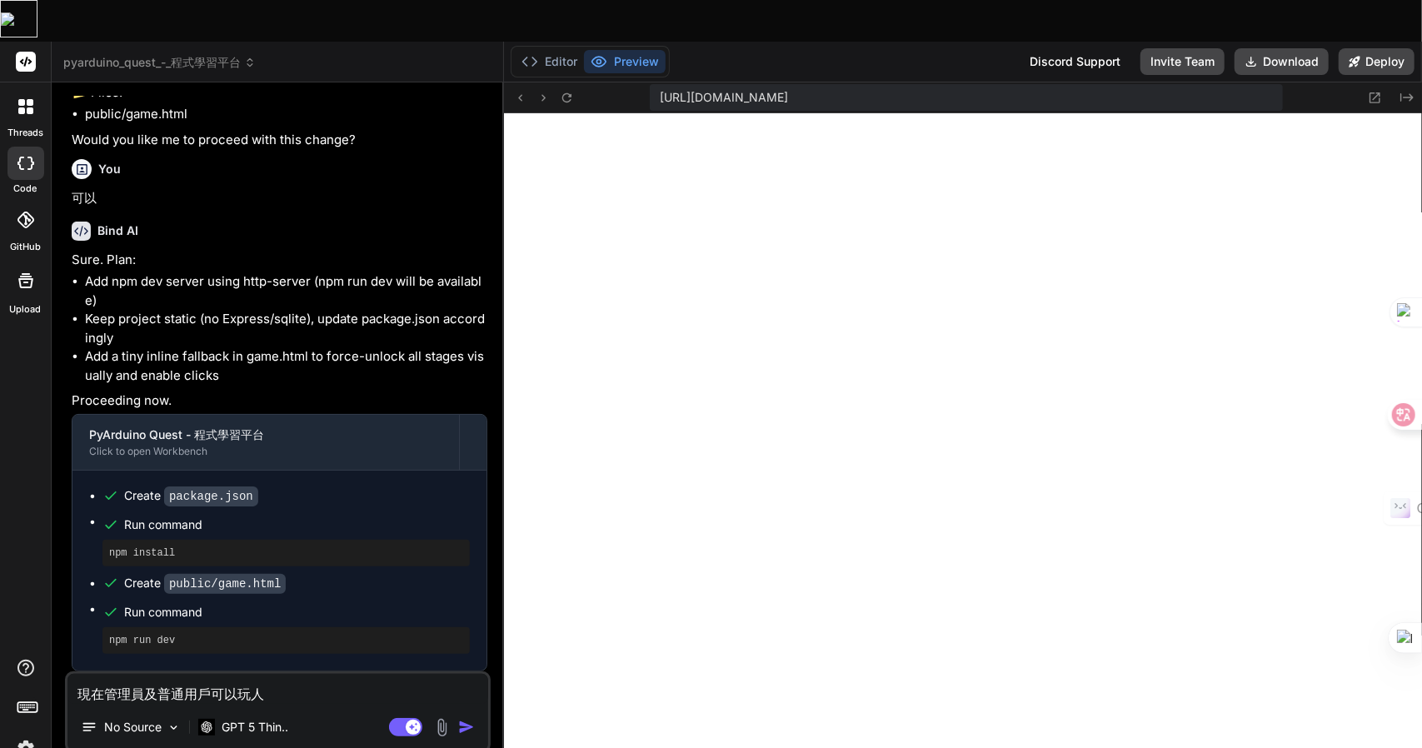
type textarea "x"
type textarea "現在管理員及普通用戶可以玩人一土"
type textarea "x"
type textarea "現在管理員及普通用戶可以玩全"
type textarea "x"
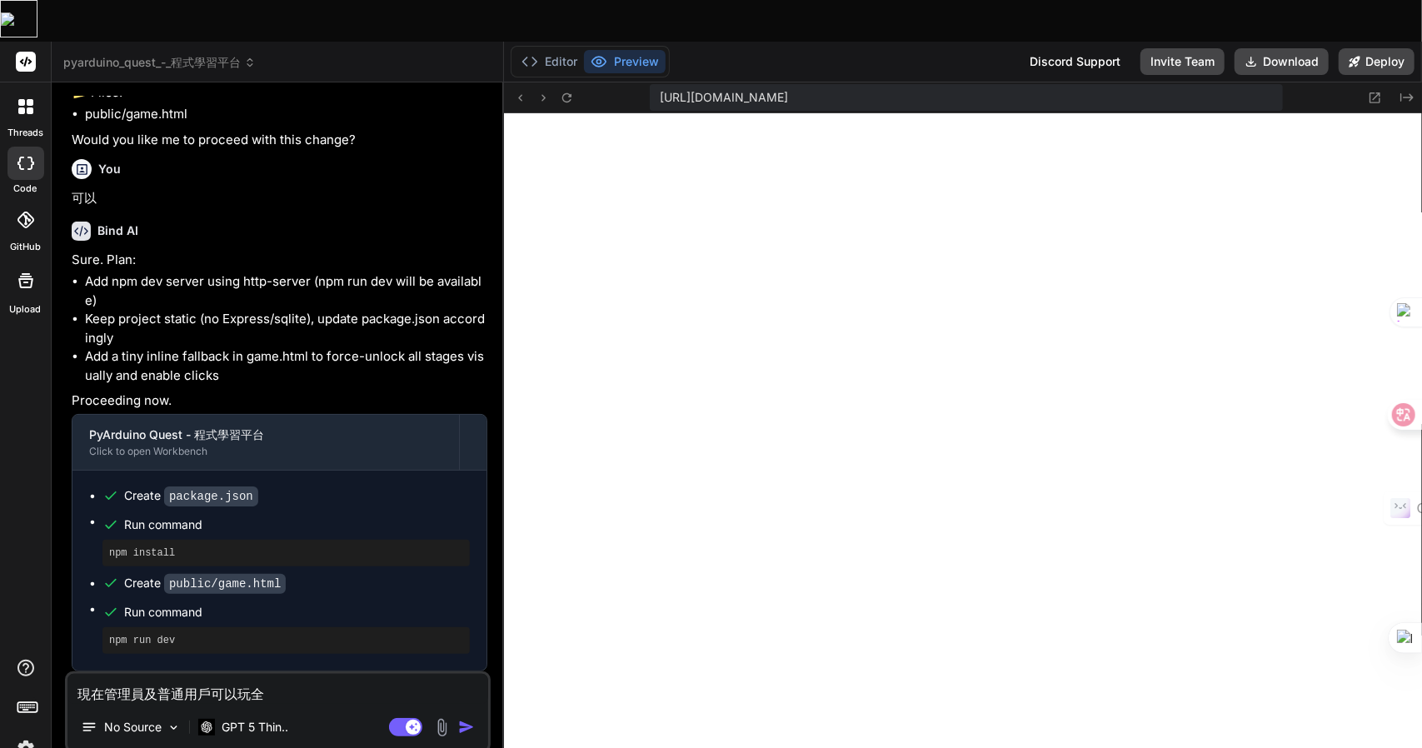
type textarea "現在管理員及普通用戶可以玩全卜"
type textarea "x"
type textarea "現在管理員及普通用戶可以玩全卜口"
type textarea "x"
type textarea "現在管理員及普通用戶可以玩全卜口弓"
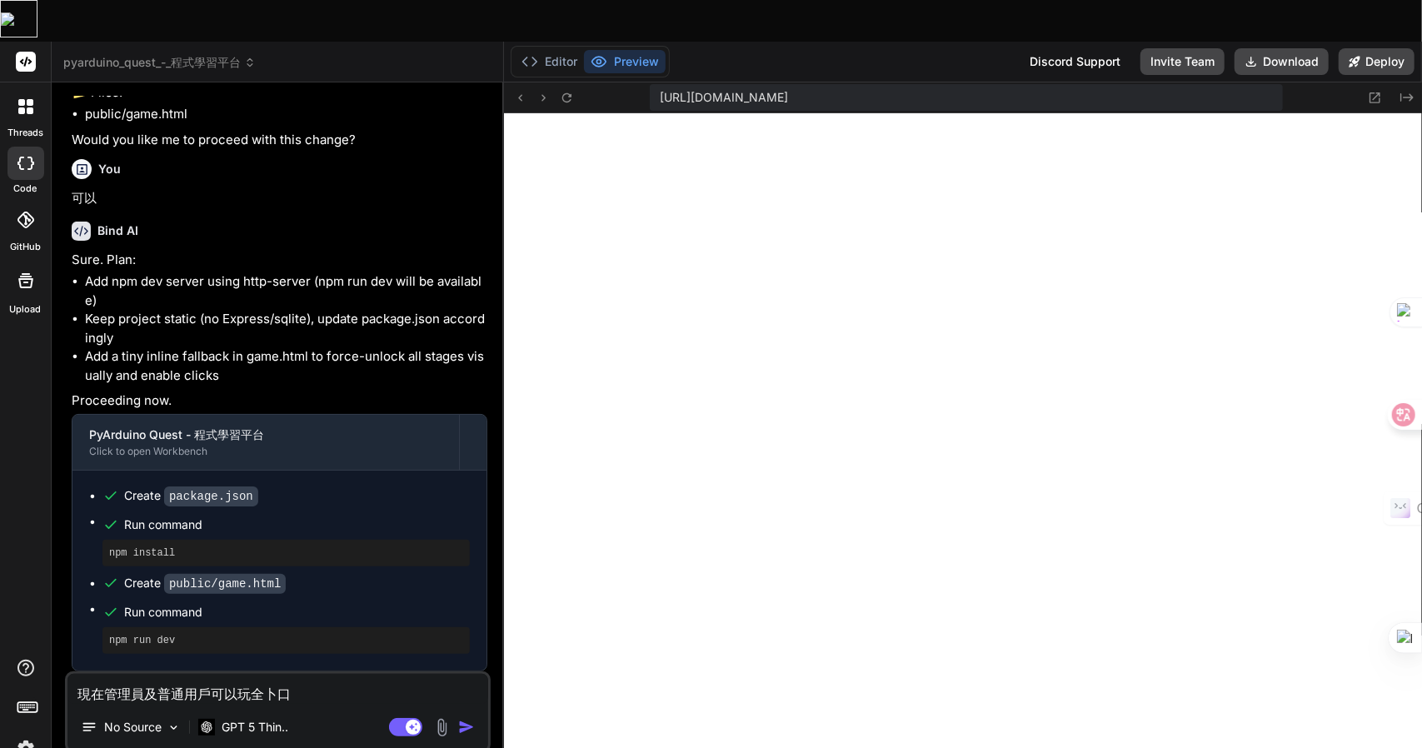
type textarea "x"
type textarea "現在管理員及普通用戶可以玩全卜口弓中"
type textarea "x"
type textarea "現在管理員及普通用戶可以玩全部"
type textarea "x"
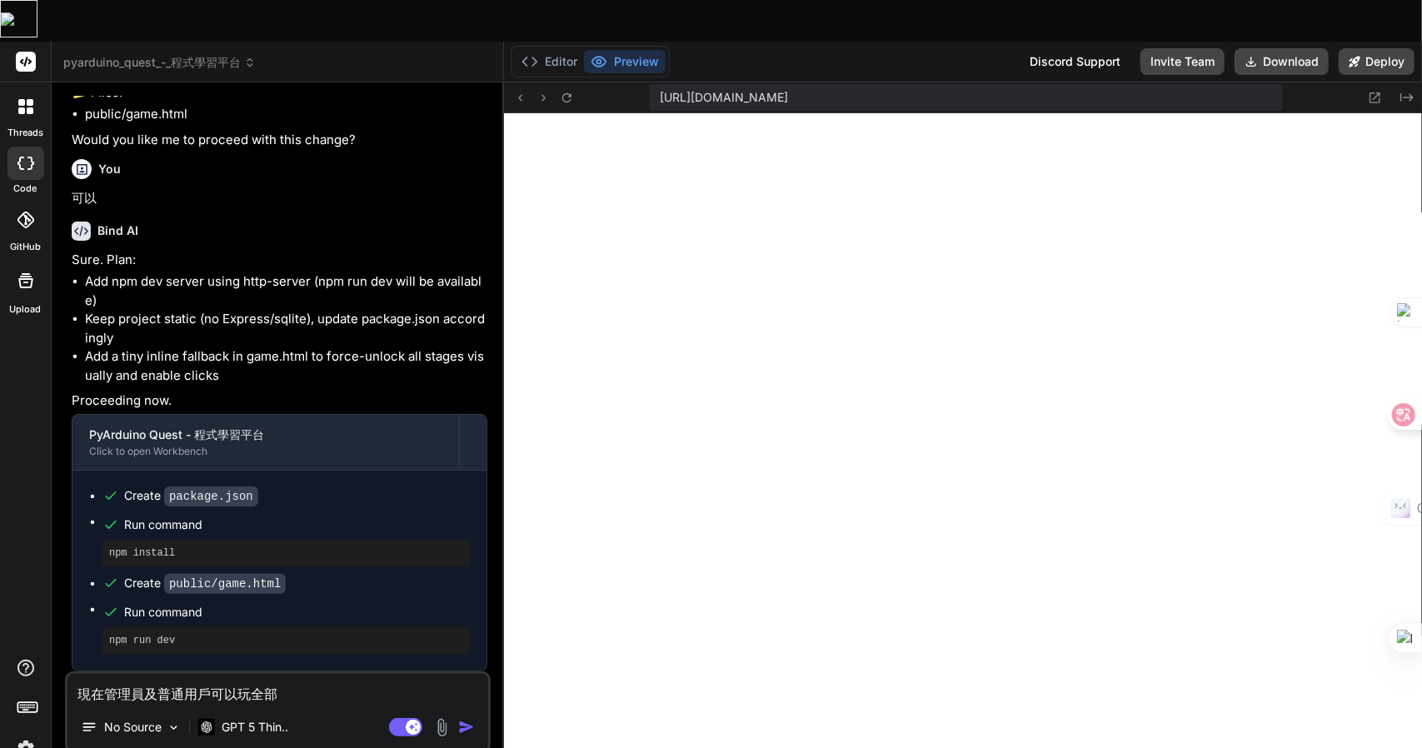
type textarea "現在管理員及普通用戶可以玩全部日"
type textarea "x"
type textarea "現在管理員及普通用戶可以玩全部日弓"
type textarea "x"
type textarea "現在管理員及普通用戶可以玩全部日弓女"
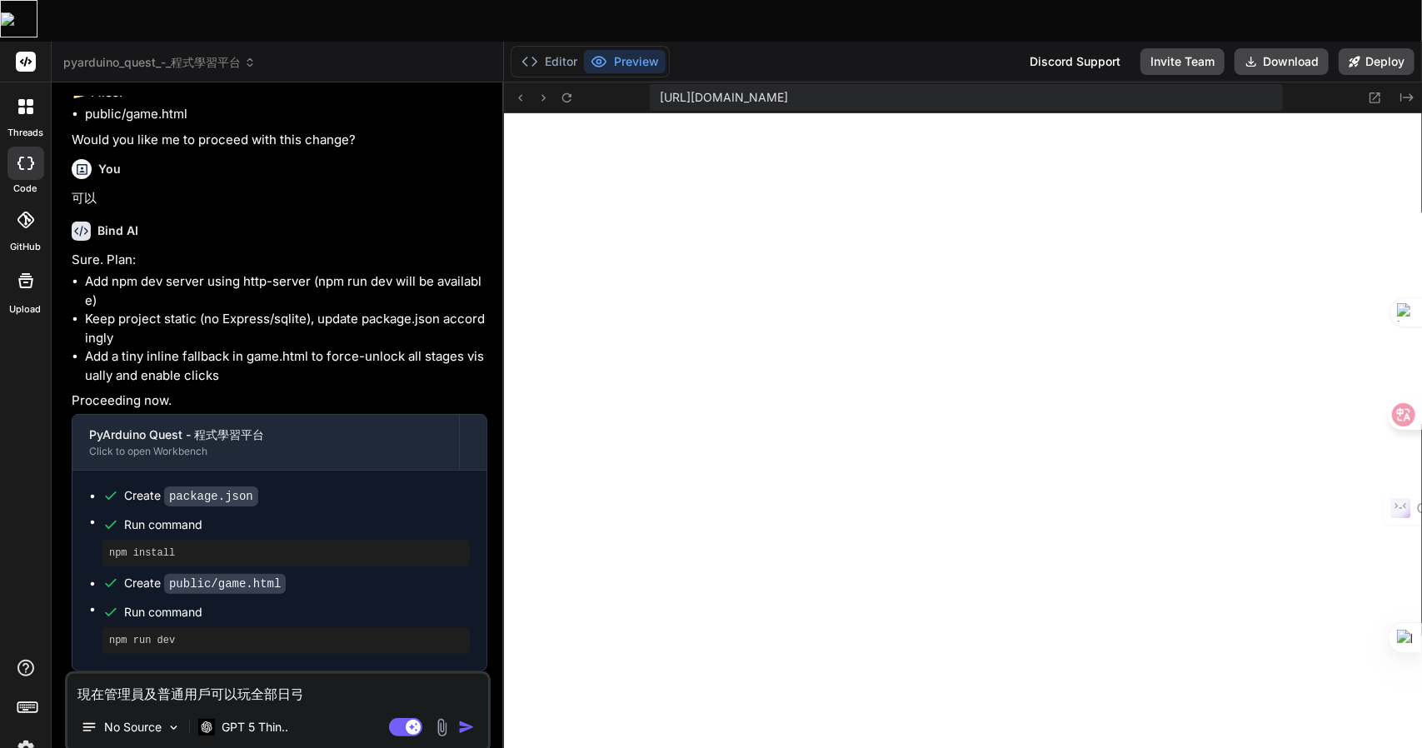
type textarea "x"
type textarea "現在管理員及普通用戶可以玩全部日弓女戈"
type textarea "x"
type textarea "現在管理員及普通用戶可以玩全部日弓女戈廿"
type textarea "x"
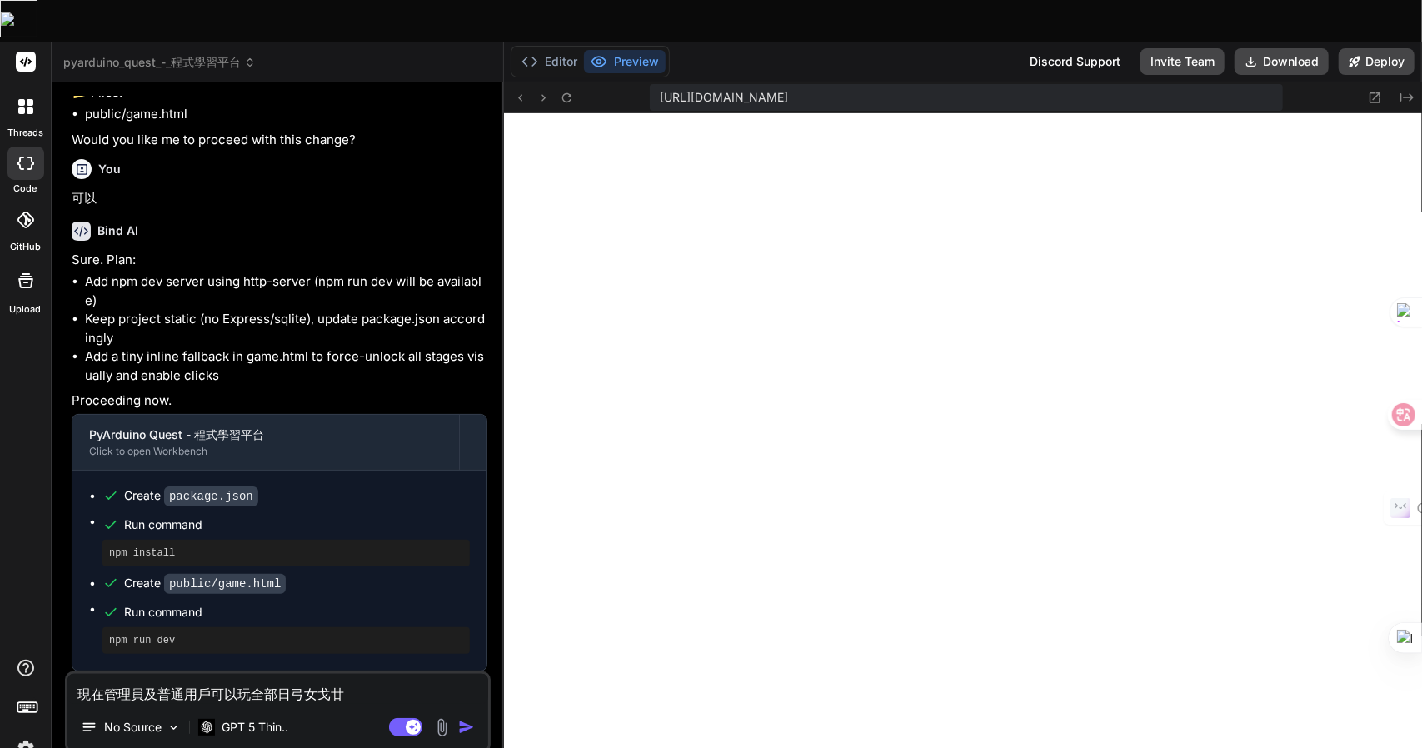
type textarea "現在管理員及普通用戶可以玩全部關"
type textarea "x"
type textarea "現在管理員及普通用戶可以玩全部關卜"
type textarea "x"
type textarea "現在管理員及普通用戶可以玩全部關卜一"
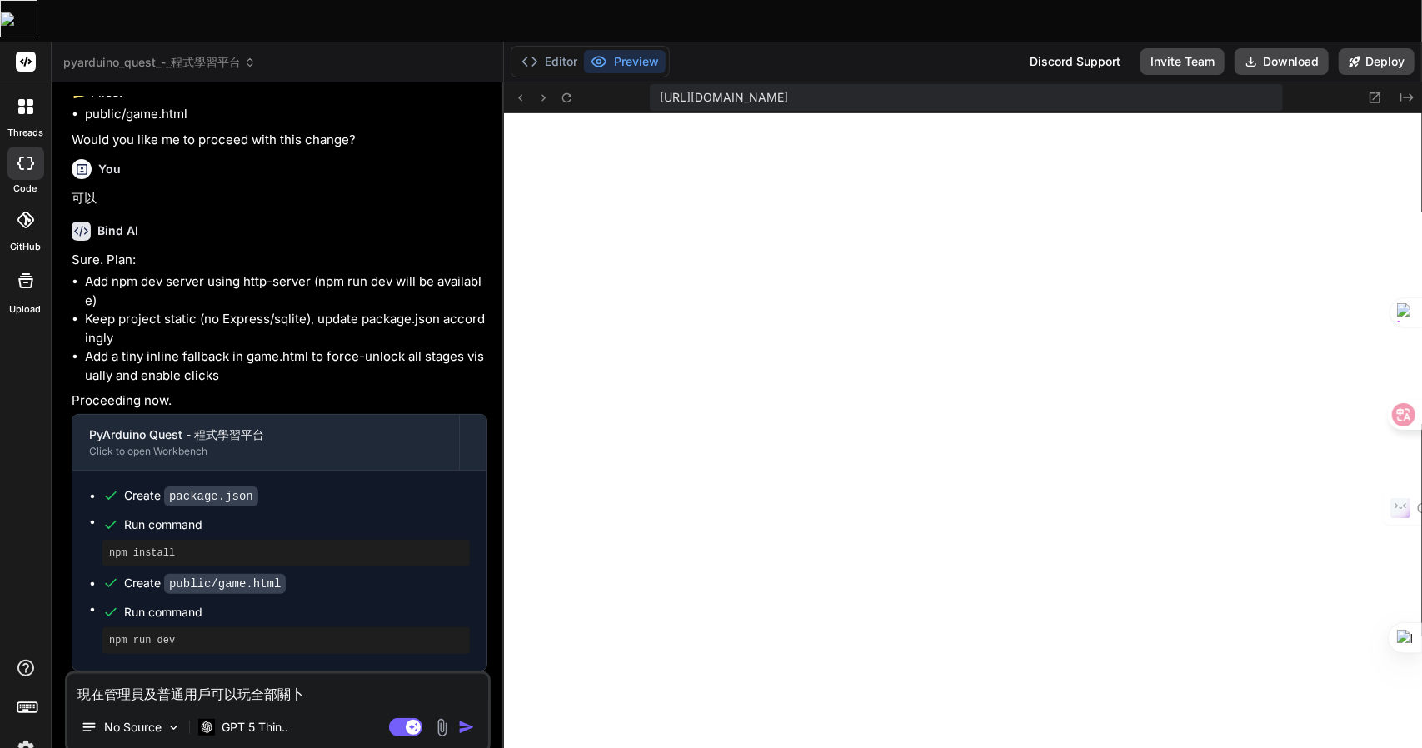
type textarea "x"
type textarea "現在管理員及普通用戶可以玩全部關卜一卜"
type textarea "x"
type textarea "現在管理員及普通用戶可以玩全部關卡"
type textarea "x"
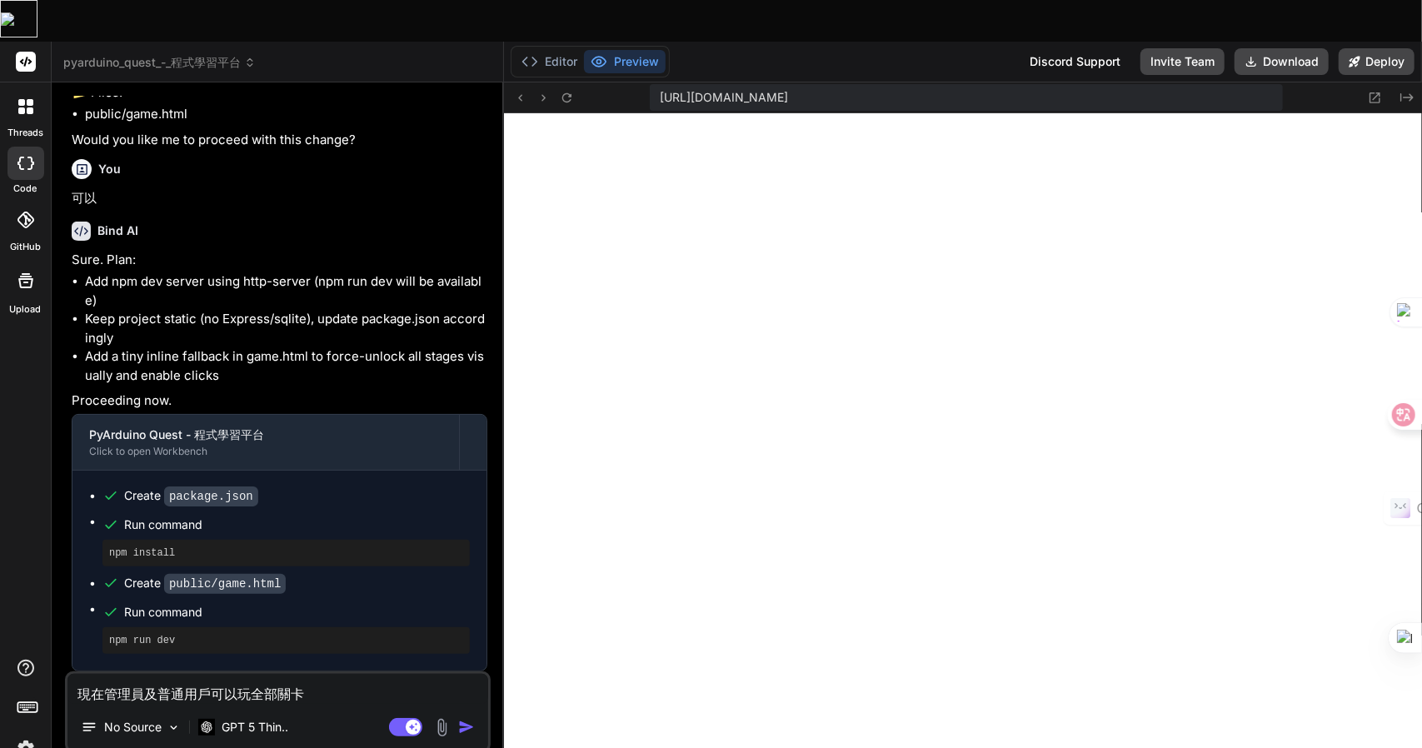
type textarea "現在管理員及普通用戶可以玩全部關卡弓"
type textarea "x"
type textarea "現在管理員及普通用戶可以玩全部關卡弓弓"
type textarea "x"
type textarea "現在管理員及普通用戶可以玩全部關卡了"
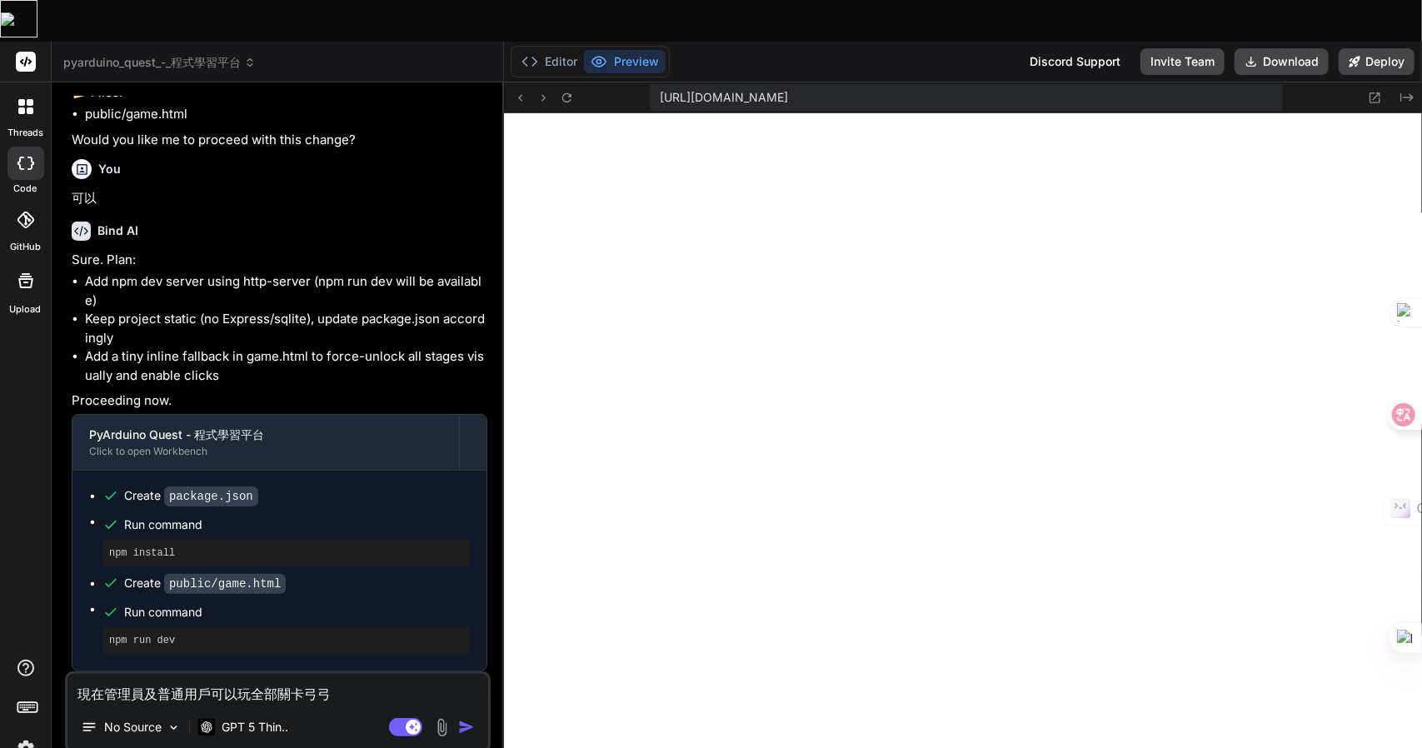
type textarea "x"
type textarea "現在管理員及普通用戶可以玩全部關卡了Z"
type textarea "x"
type textarea "現在管理員及普通用戶可以玩全部關卡了Z難"
type textarea "x"
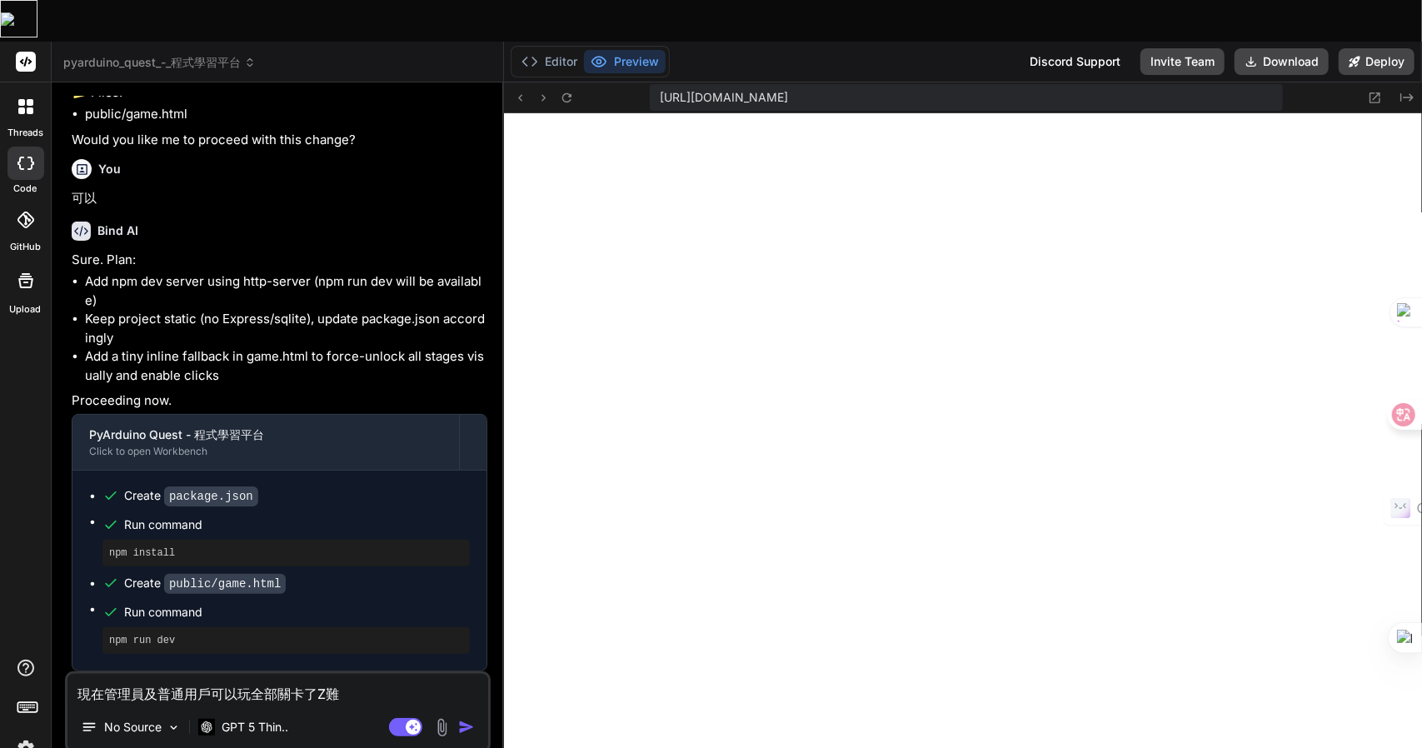
type textarea "現在管理員及普通用戶可以玩全部關卡了Z難月"
type textarea "x"
type textarea "現在管理員及普通用戶可以玩全部關卡了Z難月日"
type textarea "x"
type textarea "現在管理員及普通用戶可以玩全部關卡了︳"
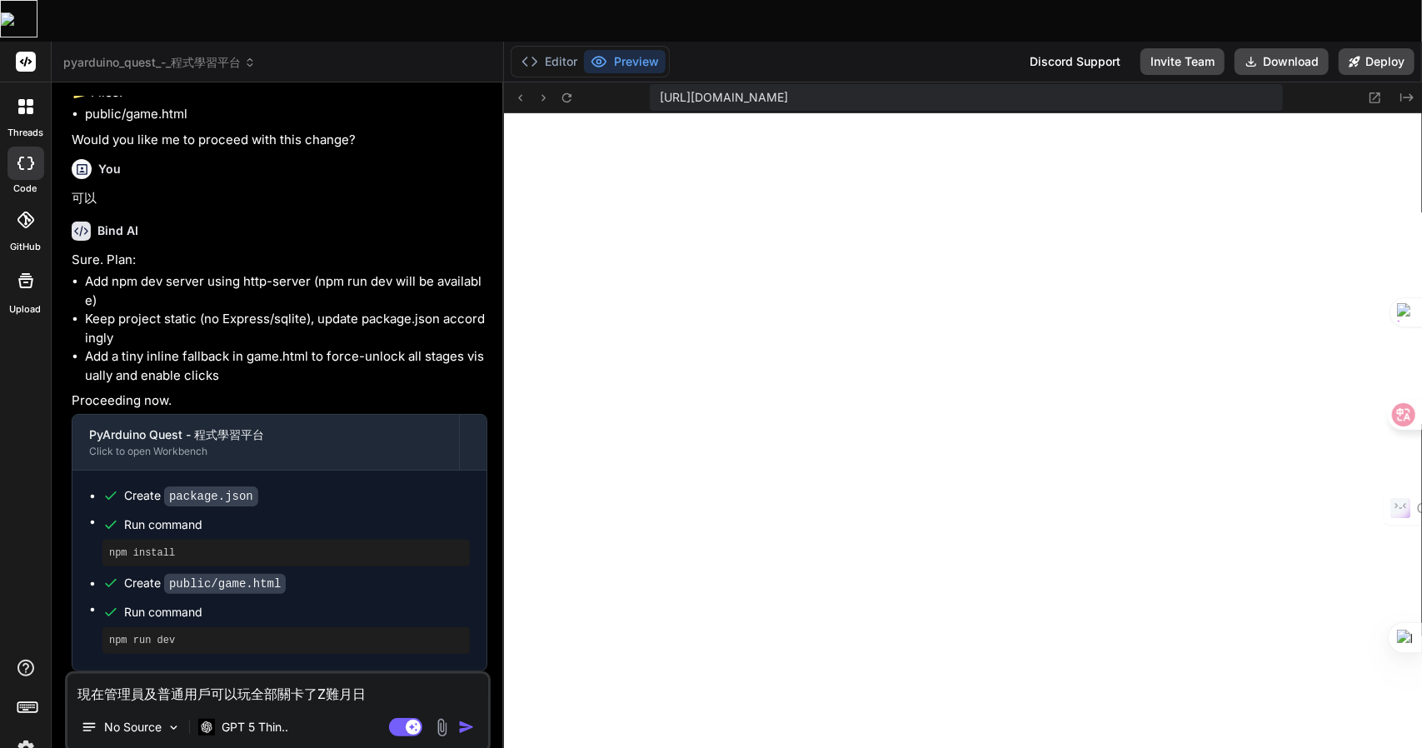
type textarea "x"
type textarea "現在管理員及普通用戶可以玩全部關卡了︳竹"
type textarea "x"
type textarea "現在管理員及普通用戶可以玩全部關卡了︳竹戈"
type textarea "x"
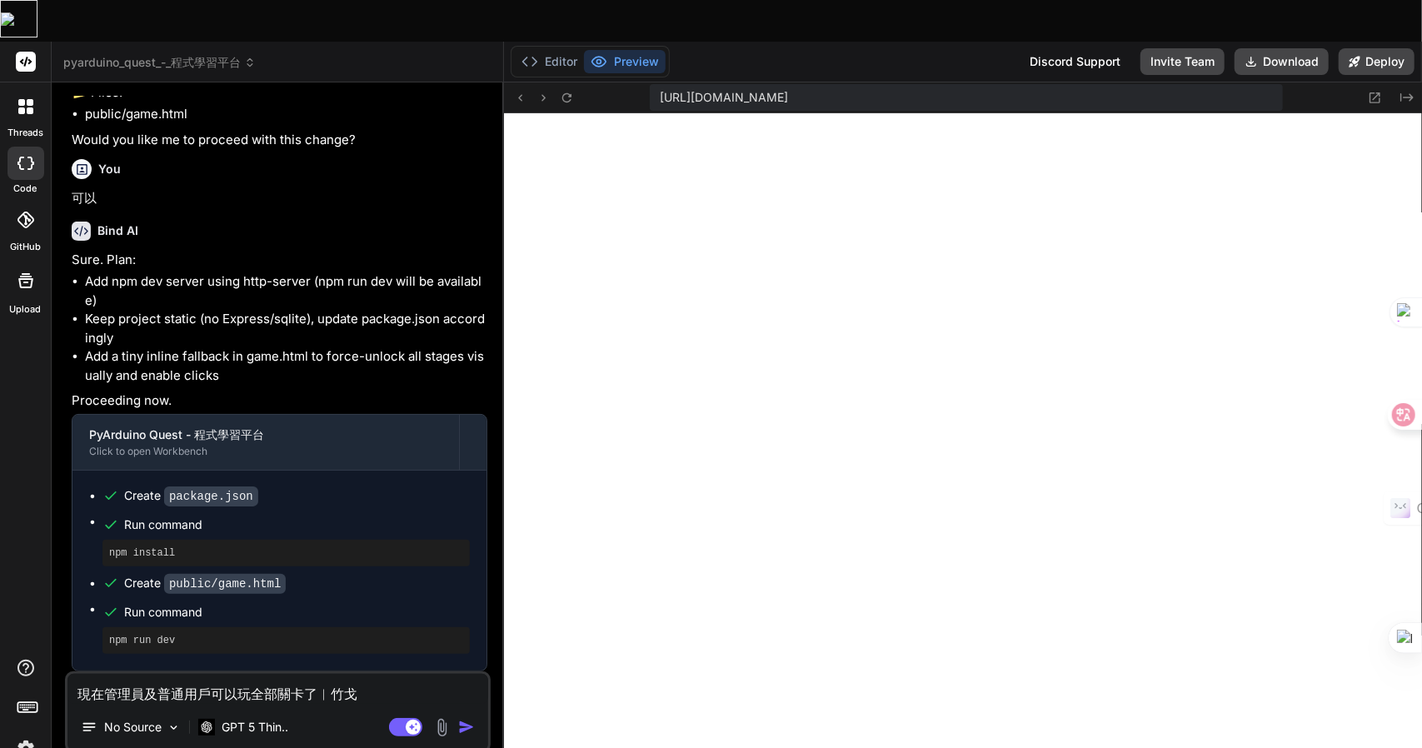
type textarea "現在管理員及普通用戶可以玩全部關卡了︳竹戈手"
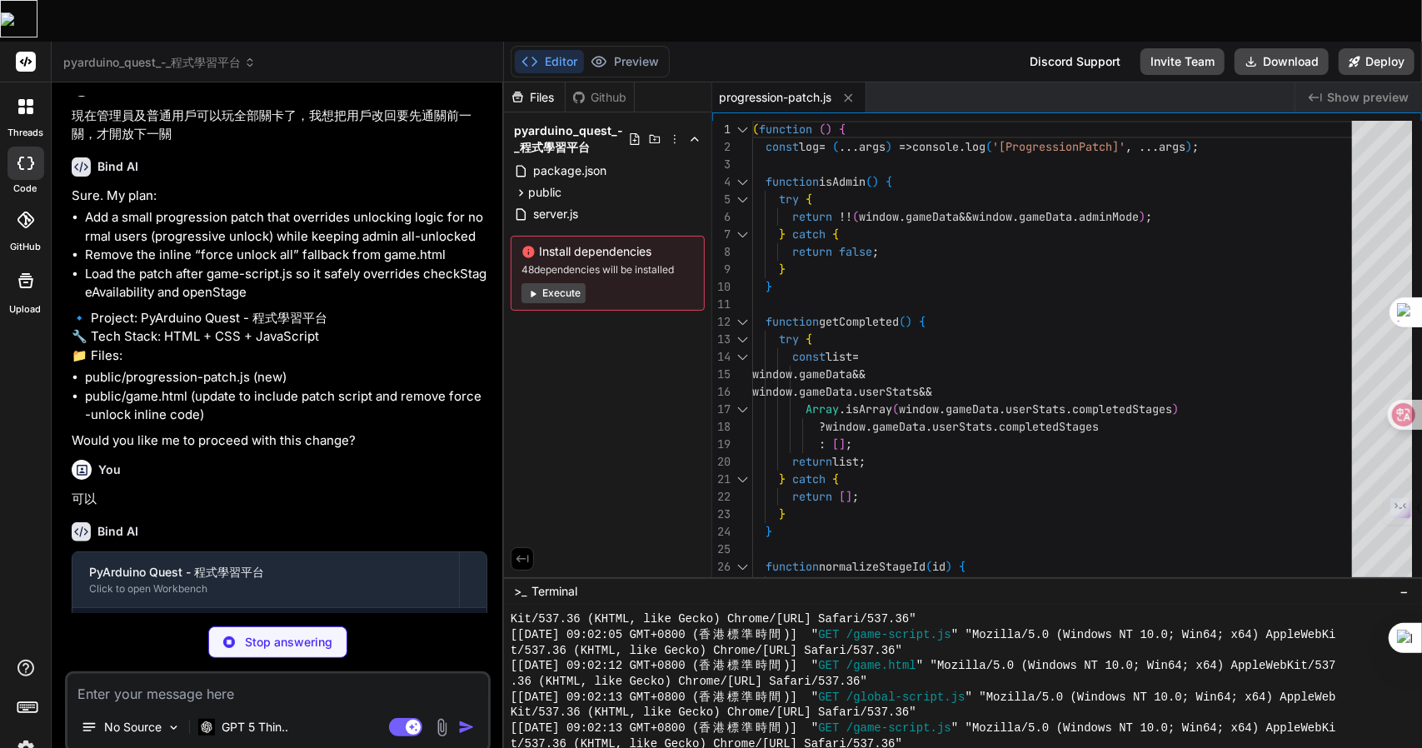
scroll to position [2947, 0]
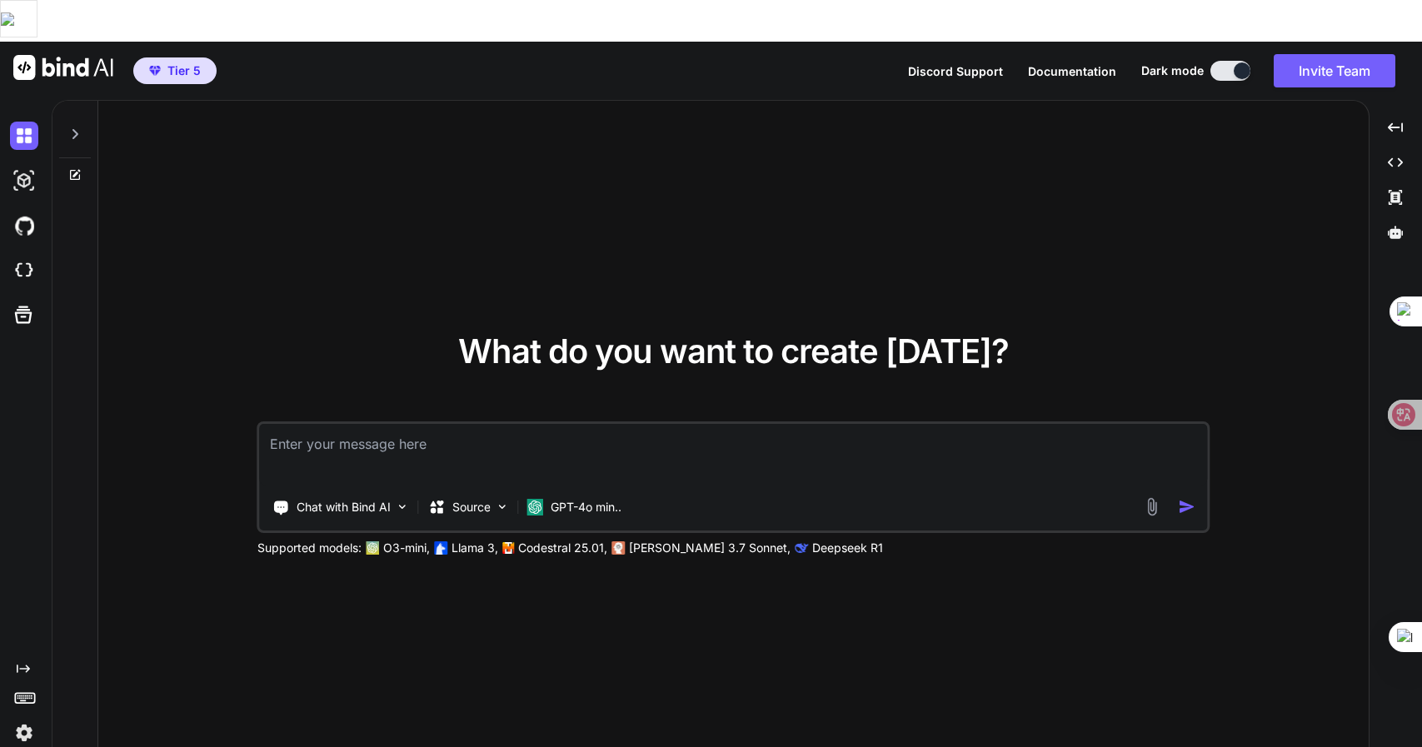
type textarea "x"
